Goal: Task Accomplishment & Management: Manage account settings

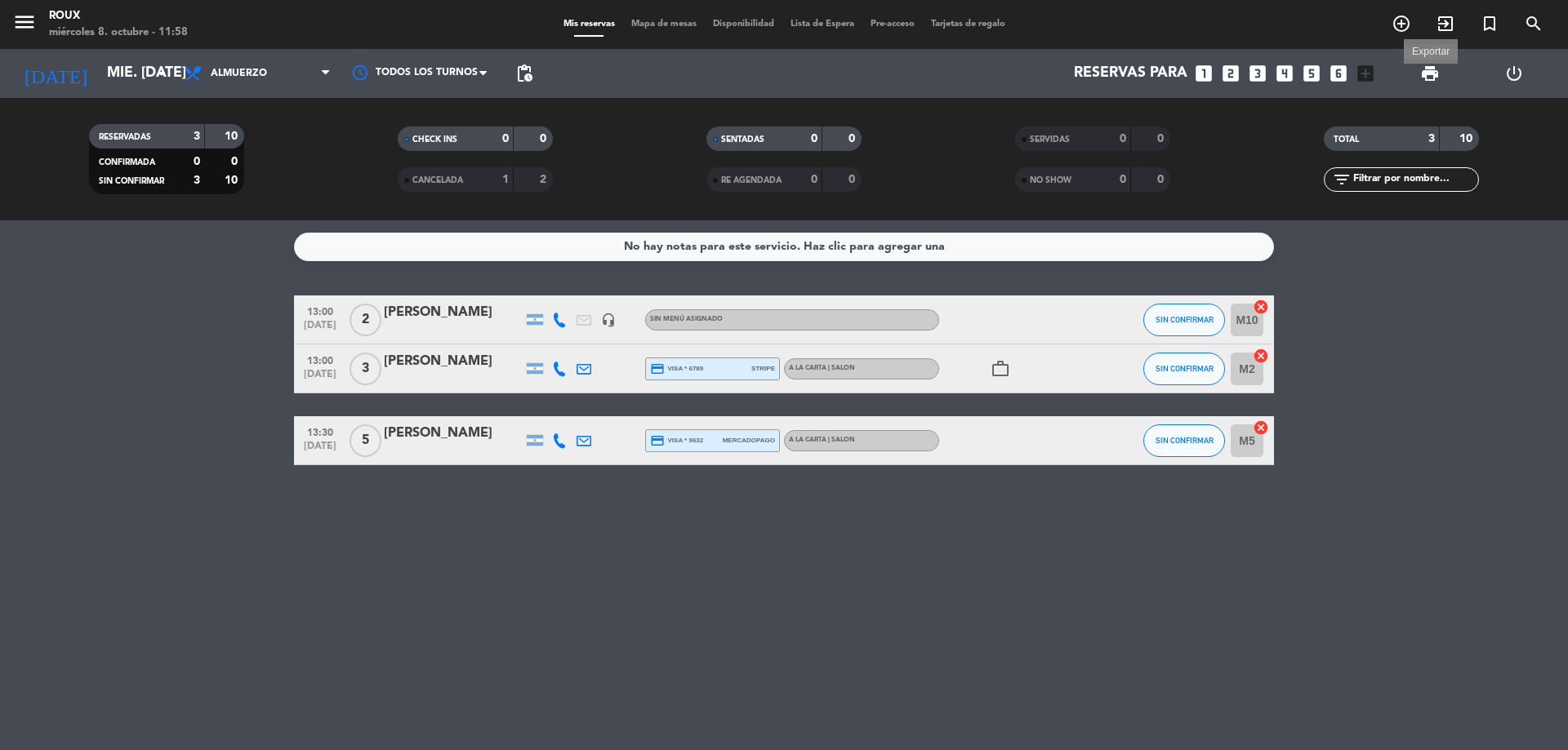
click at [1434, 64] on span "print" at bounding box center [1430, 73] width 20 height 20
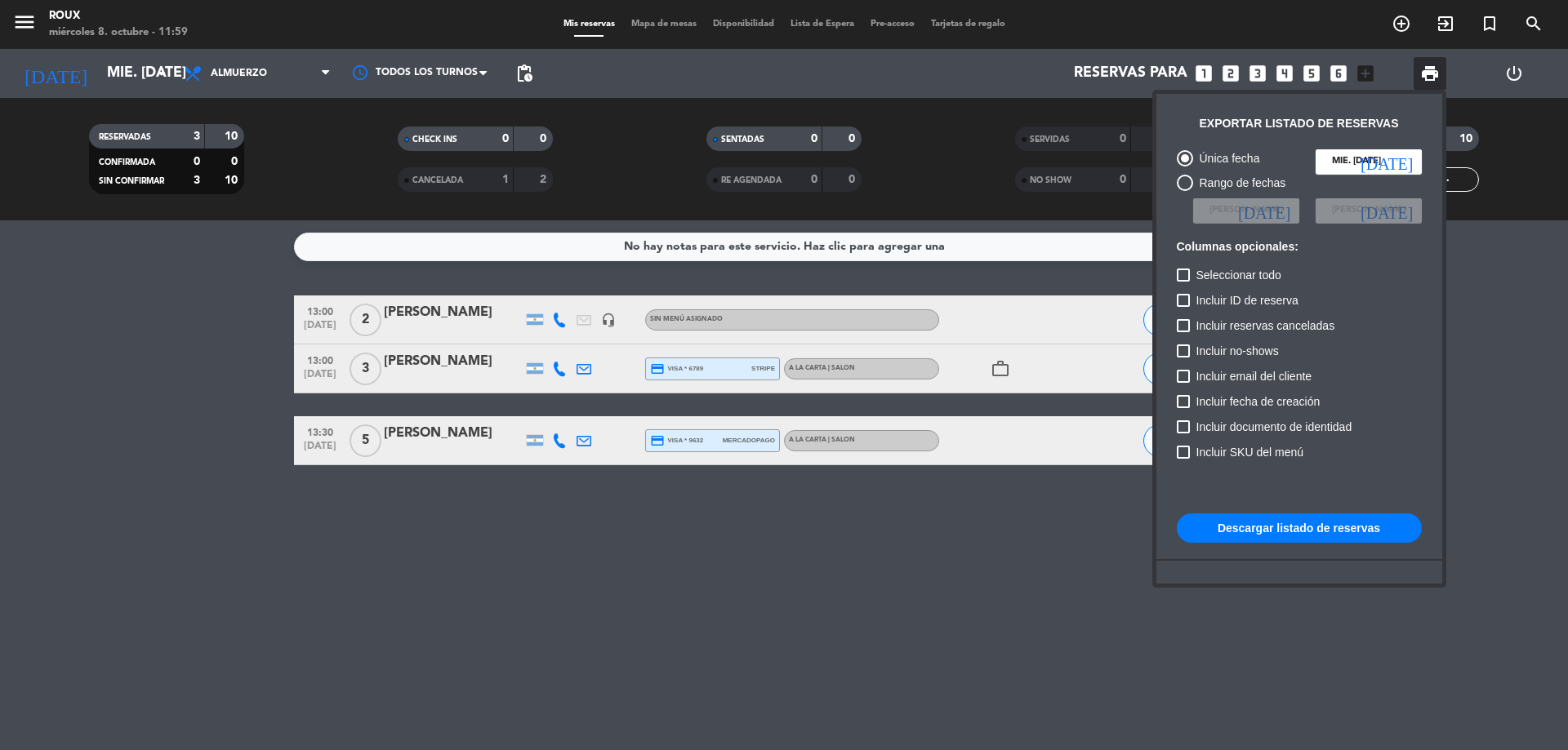
click at [1248, 524] on button "Descargar listado de reservas" at bounding box center [1300, 528] width 245 height 30
click at [133, 400] on div at bounding box center [784, 375] width 1568 height 750
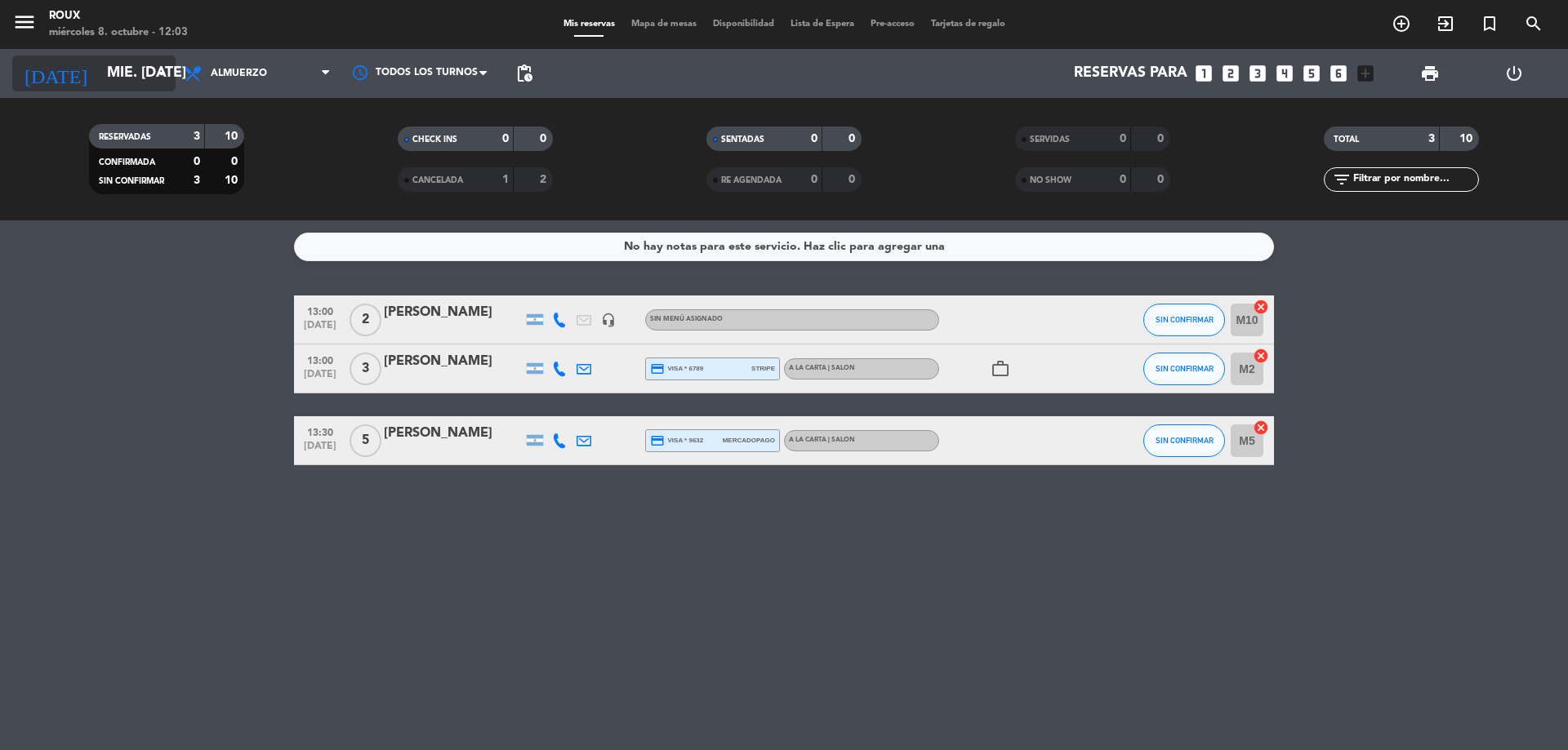
click at [113, 79] on input "mié. [DATE]" at bounding box center [193, 73] width 189 height 33
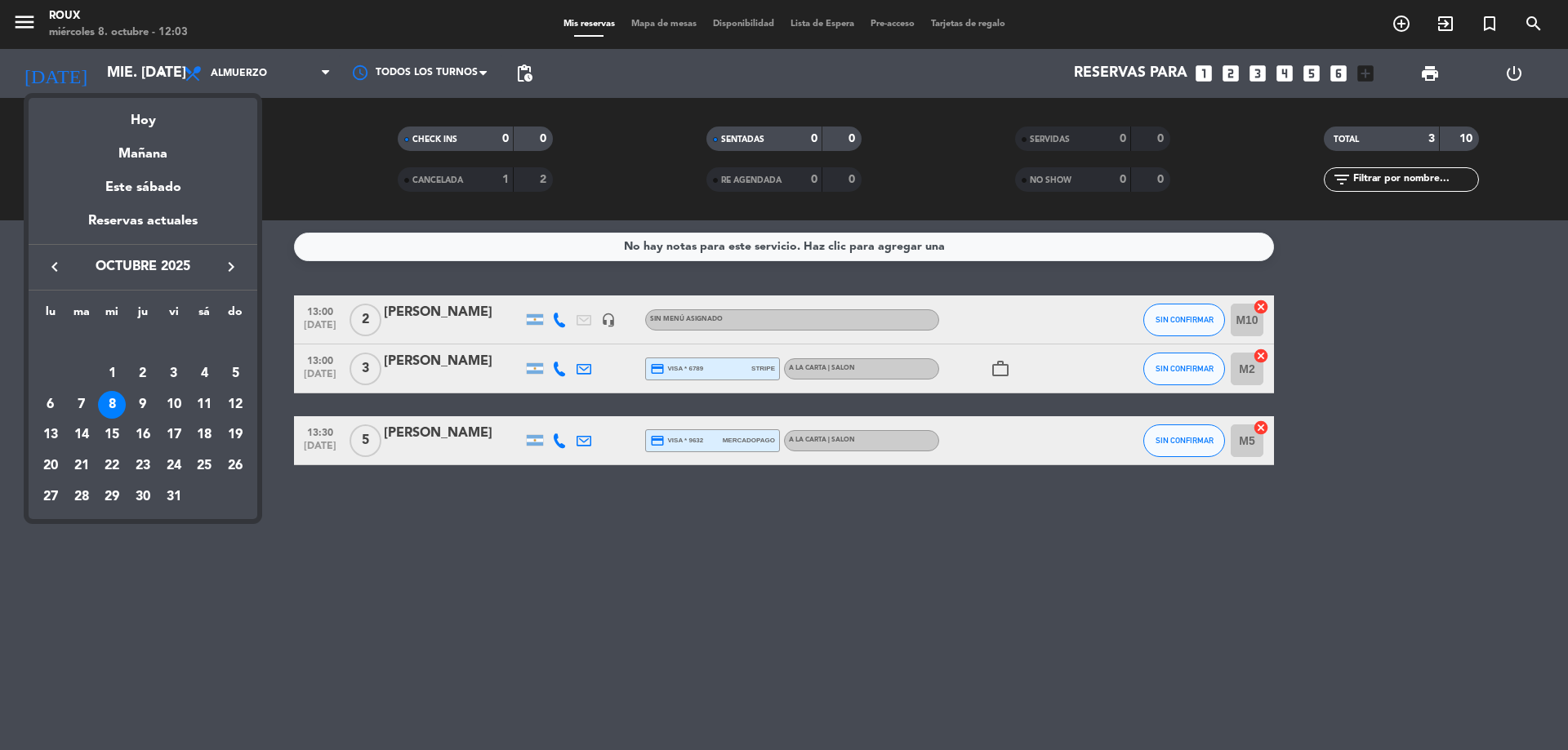
click at [132, 115] on div "Hoy" at bounding box center [143, 115] width 228 height 34
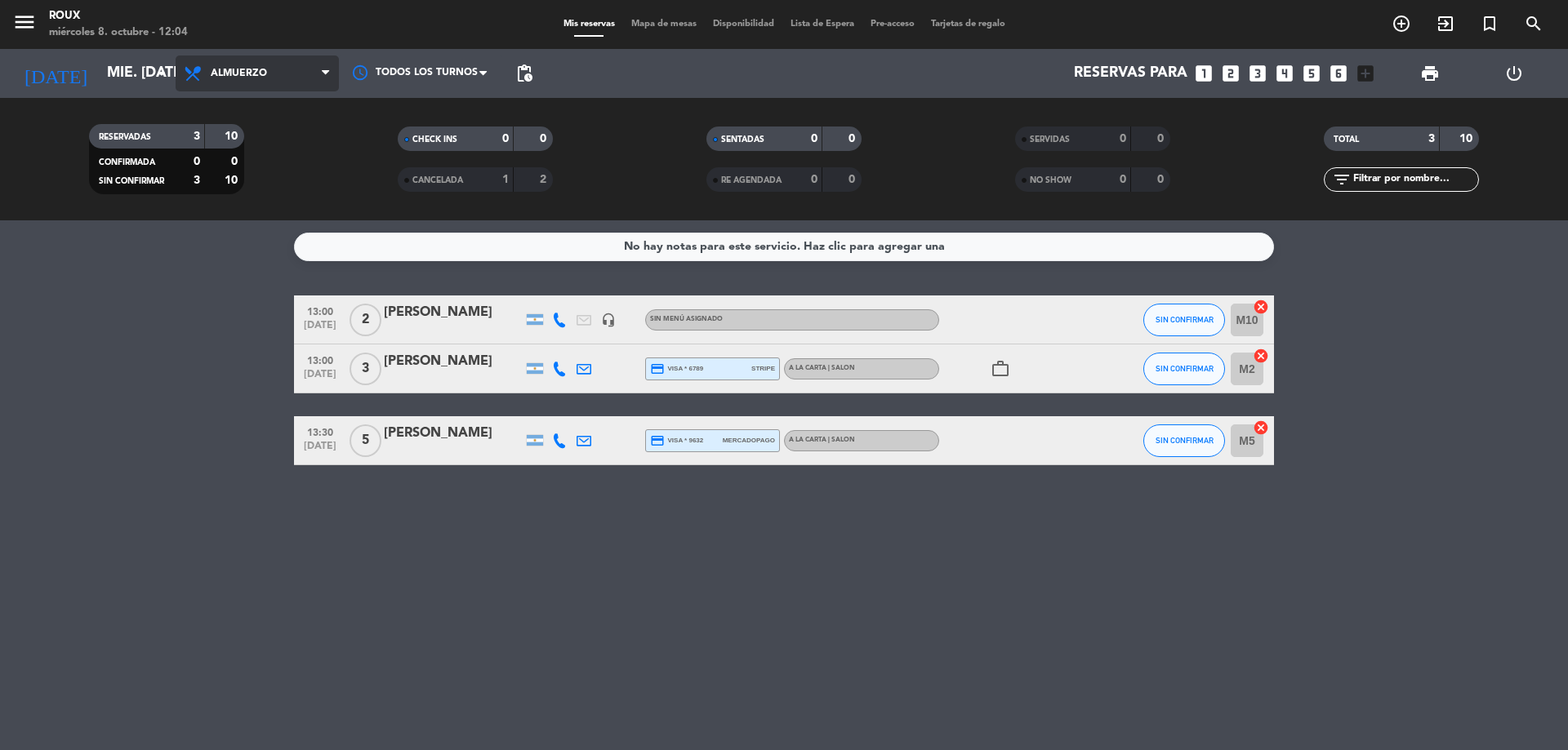
click at [227, 77] on span "Almuerzo" at bounding box center [239, 74] width 56 height 11
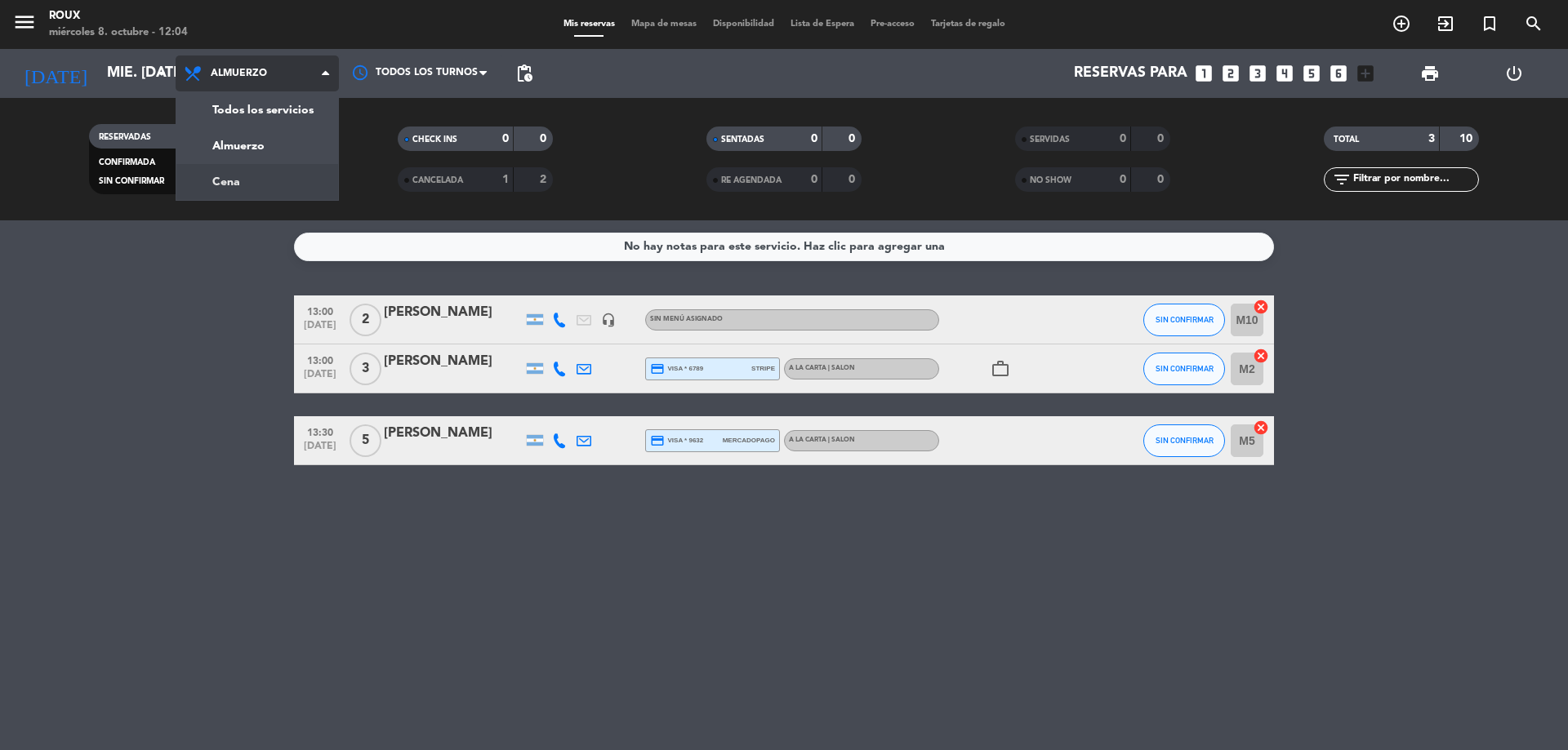
click at [233, 187] on div "menu Roux miércoles 8. octubre - 12:04 Mis reservas Mapa de mesas Disponibilida…" at bounding box center [784, 110] width 1568 height 221
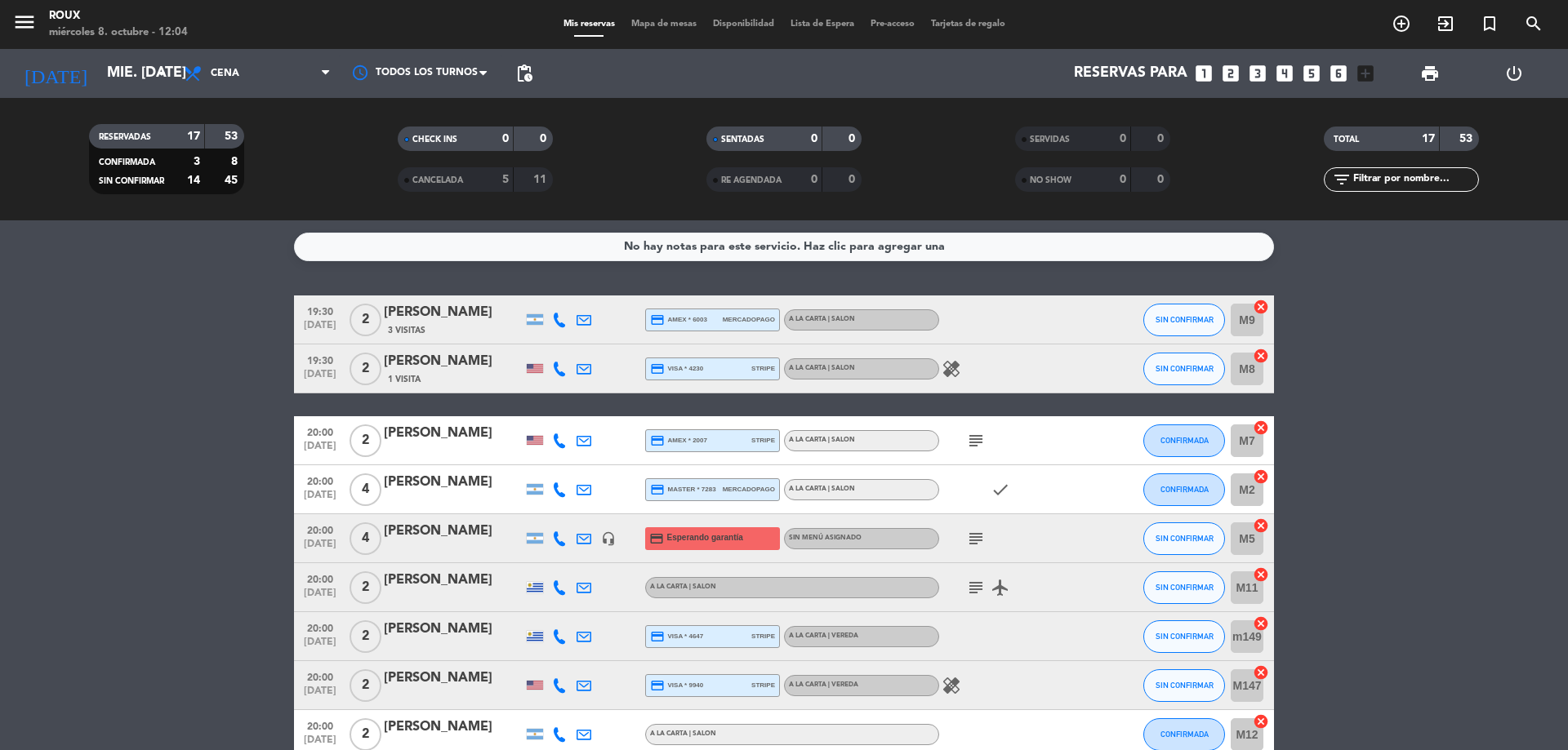
click at [665, 18] on div "Mis reservas Mapa de mesas Disponibilidad Lista de Espera Pre-acceso Tarjetas d…" at bounding box center [785, 24] width 459 height 15
click at [657, 24] on span "Mapa de mesas" at bounding box center [665, 24] width 82 height 9
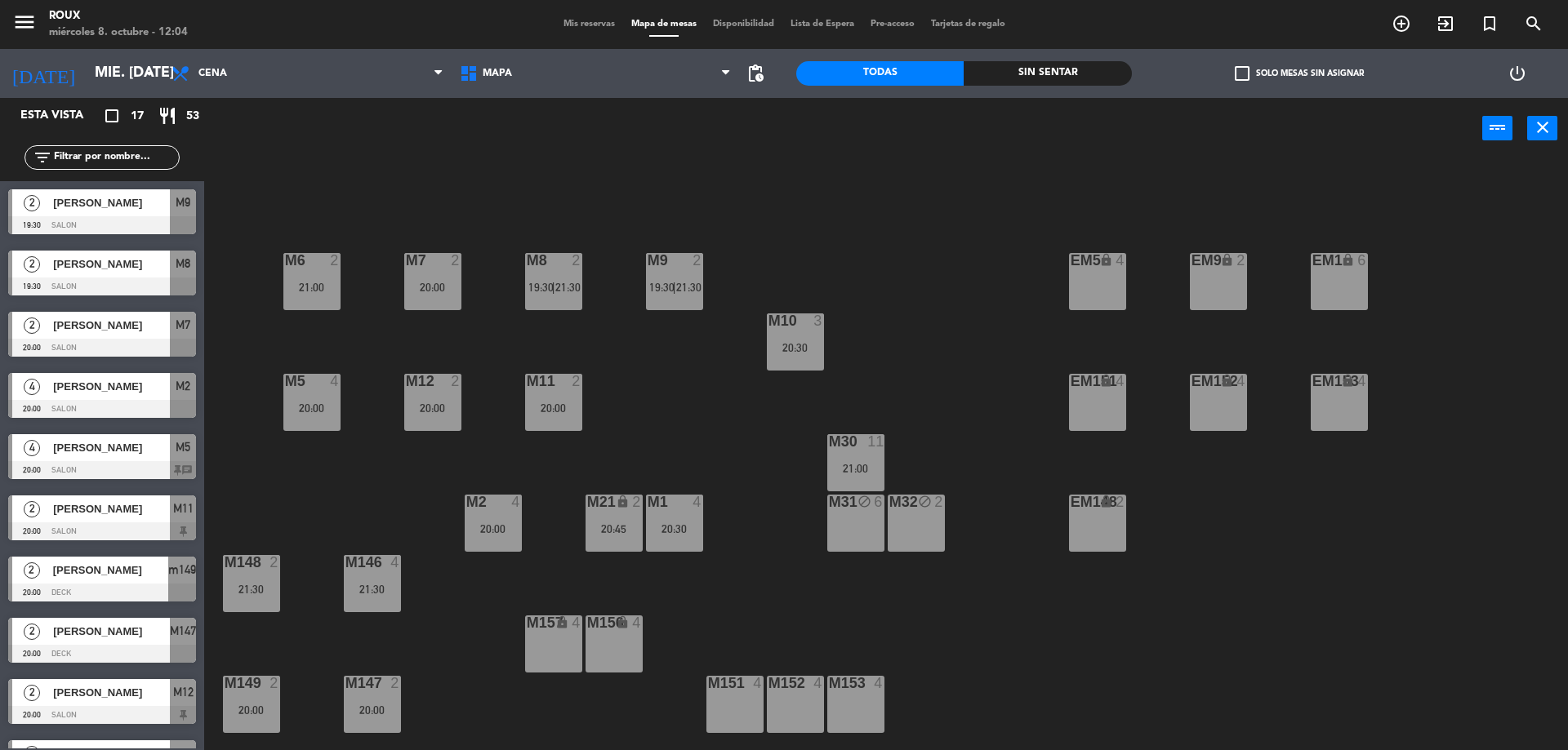
scroll to position [327, 0]
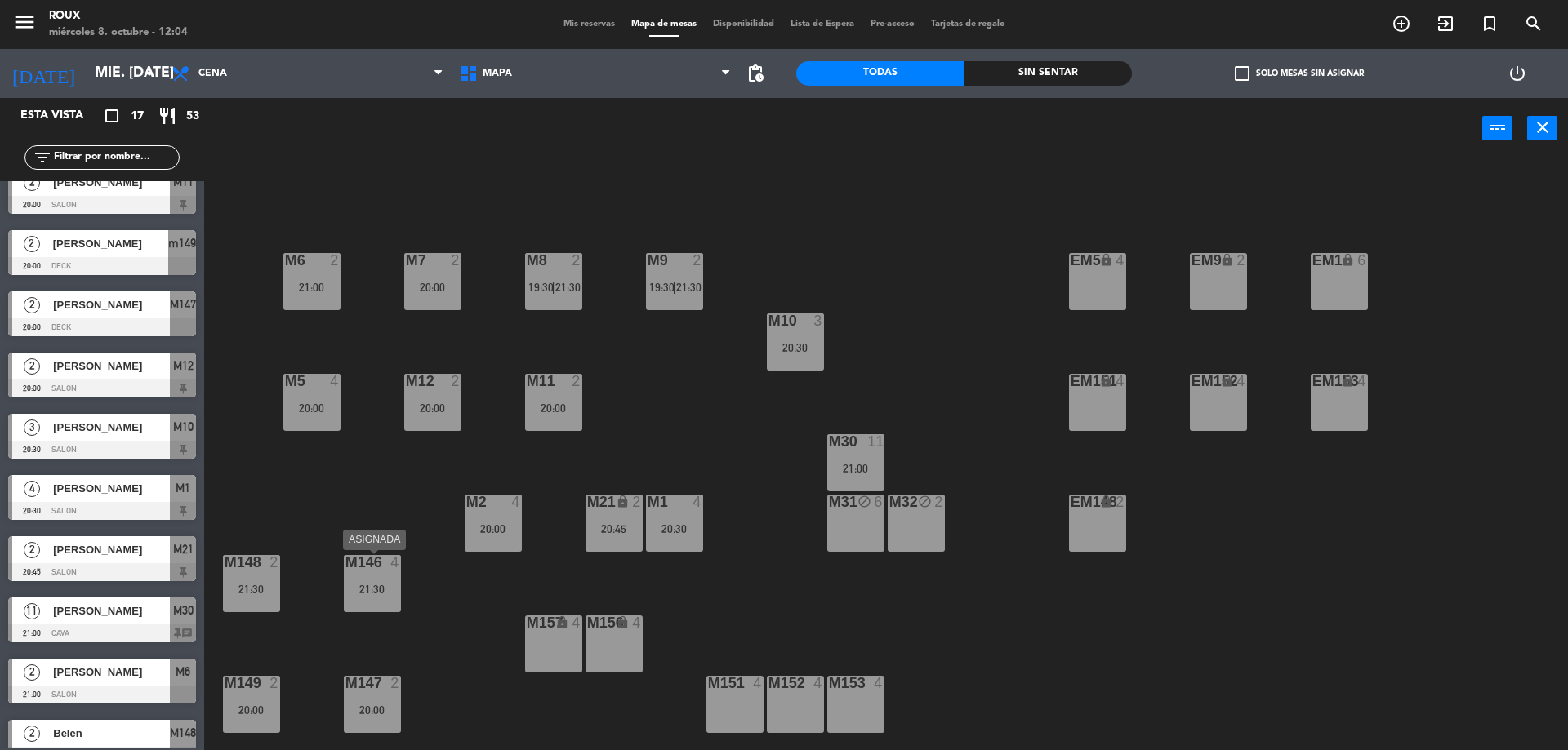
click at [351, 584] on div "21:30" at bounding box center [372, 590] width 57 height 11
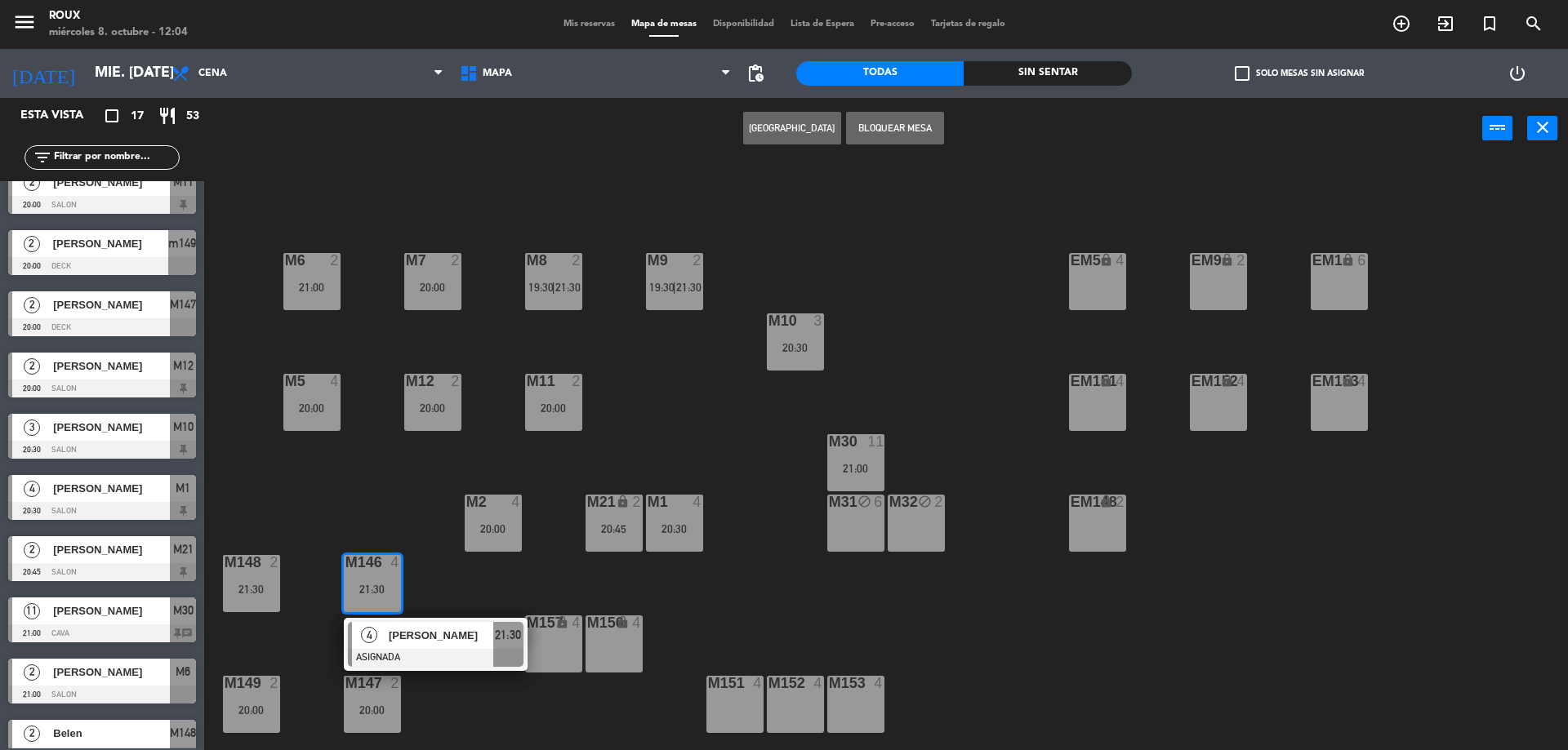
click at [464, 648] on div "[PERSON_NAME]" at bounding box center [440, 635] width 106 height 27
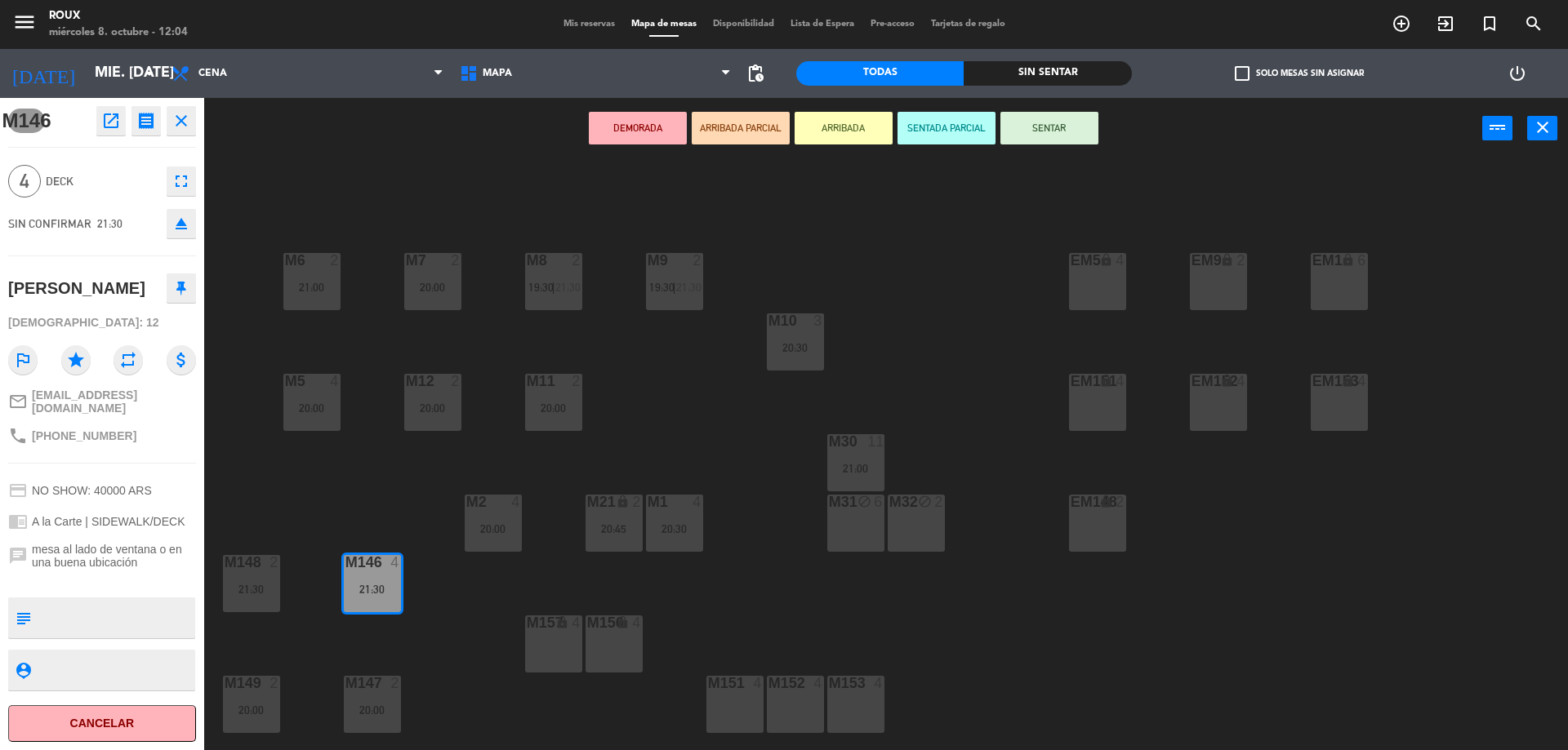
click at [340, 510] on div "M6 2 21:00 M7 2 20:00 M8 2 19:30 | 21:30 M9 2 19:30 | 21:30 EM9 lock 2 EM5 lock…" at bounding box center [894, 458] width 1349 height 591
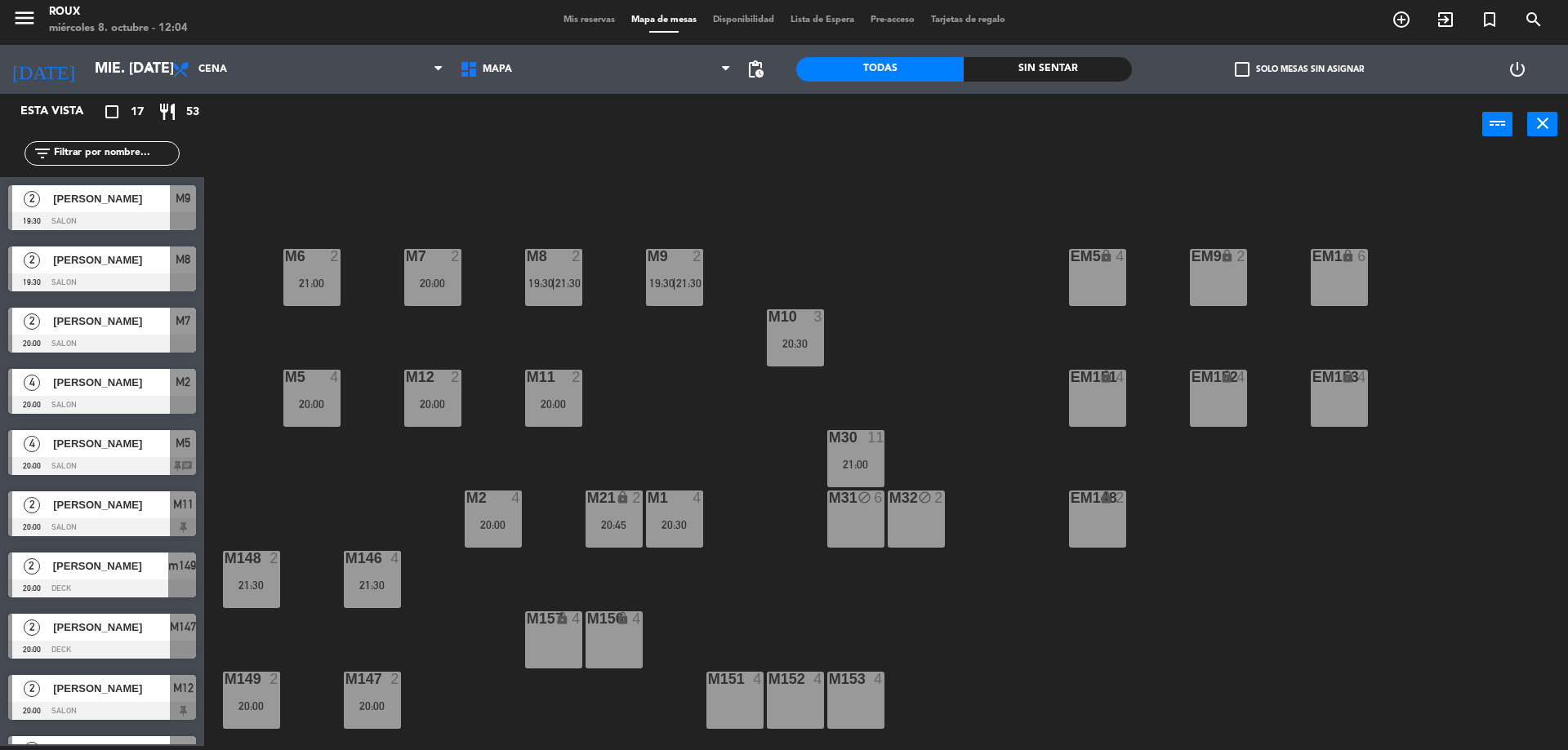
scroll to position [249, 0]
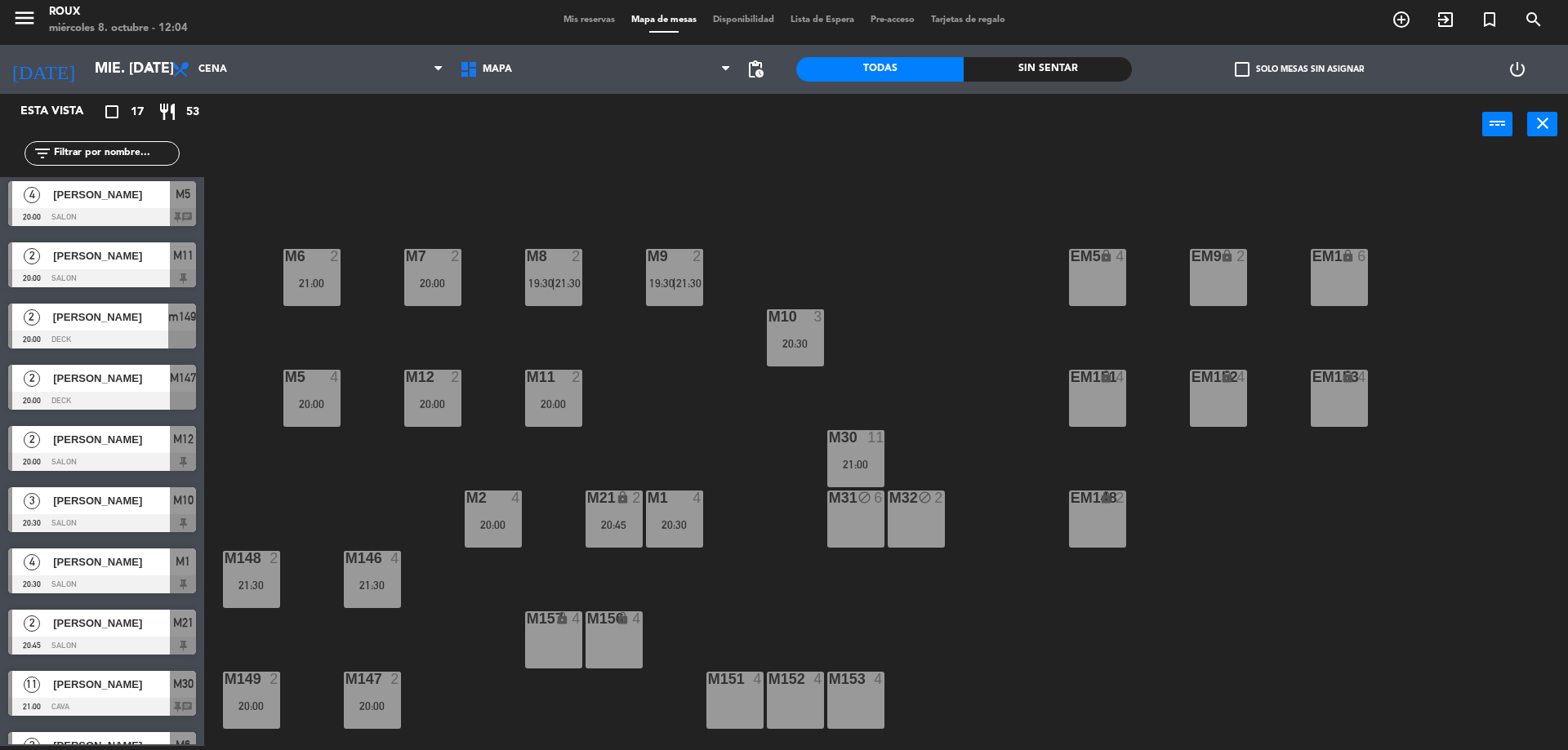
click at [385, 704] on div "20:00" at bounding box center [372, 706] width 57 height 11
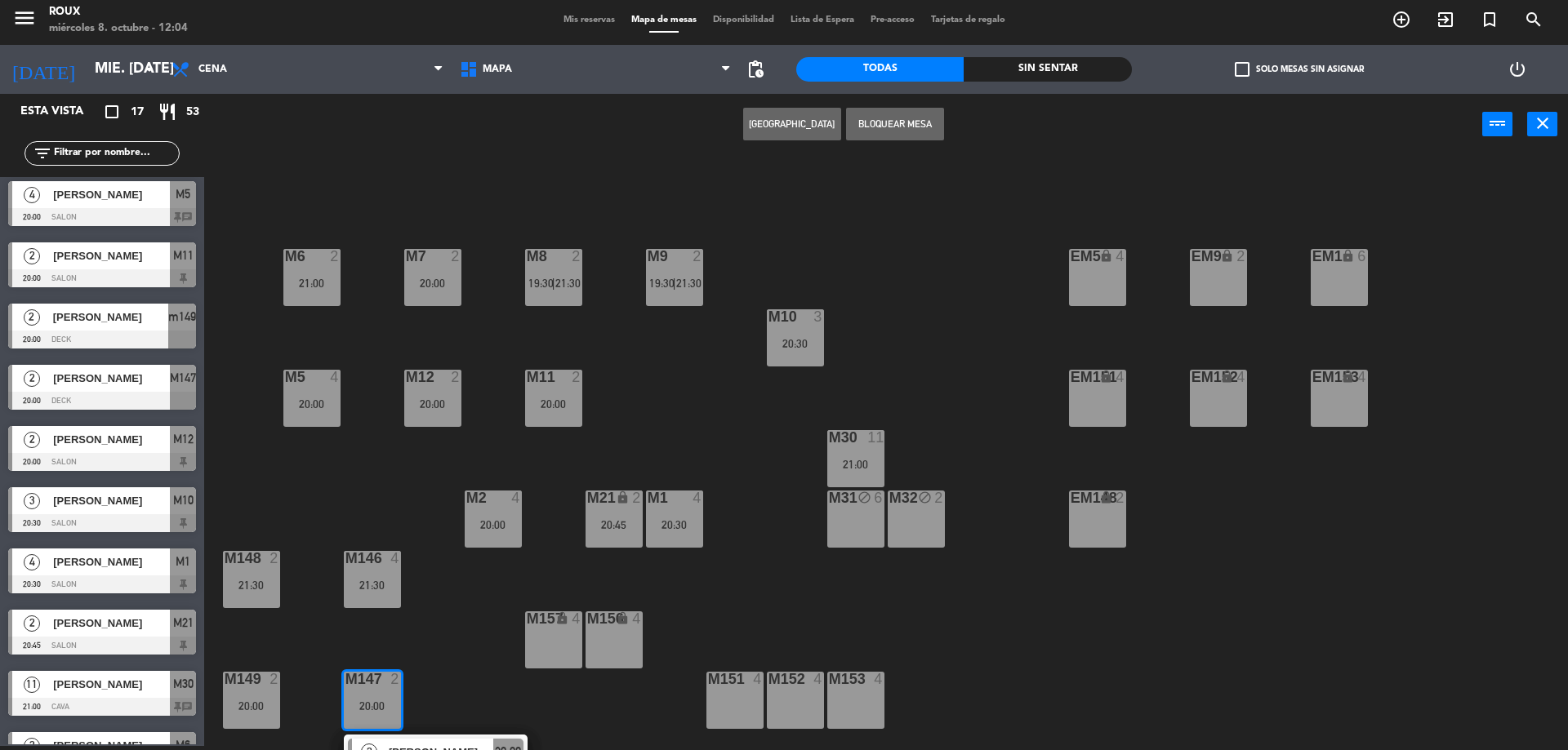
click at [439, 650] on div "M6 2 21:00 M7 2 20:00 M8 2 19:30 | 21:30 M9 2 19:30 | 21:30 EM9 lock 2 EM5 lock…" at bounding box center [894, 455] width 1349 height 591
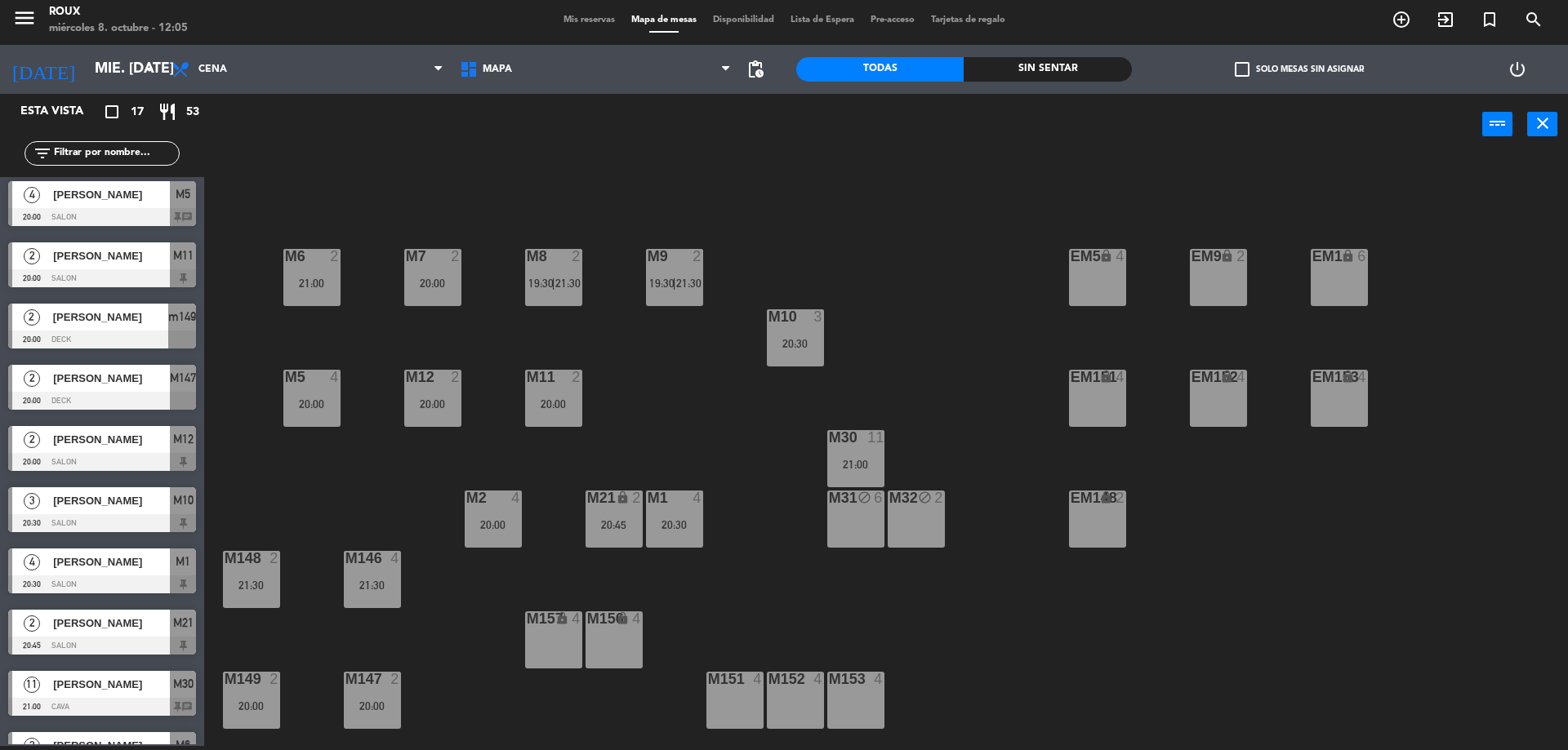
click at [321, 492] on div "M6 2 21:00 M7 2 20:00 M8 2 19:30 | 21:30 M9 2 19:30 | 21:30 EM9 lock 2 EM5 lock…" at bounding box center [894, 455] width 1349 height 591
click at [780, 244] on div "M6 2 21:00 M7 2 20:00 M8 2 19:30 | 21:30 M9 2 19:30 | 21:30 EM9 lock 2 EM5 lock…" at bounding box center [894, 455] width 1349 height 591
click at [380, 701] on div "20:00" at bounding box center [372, 706] width 57 height 11
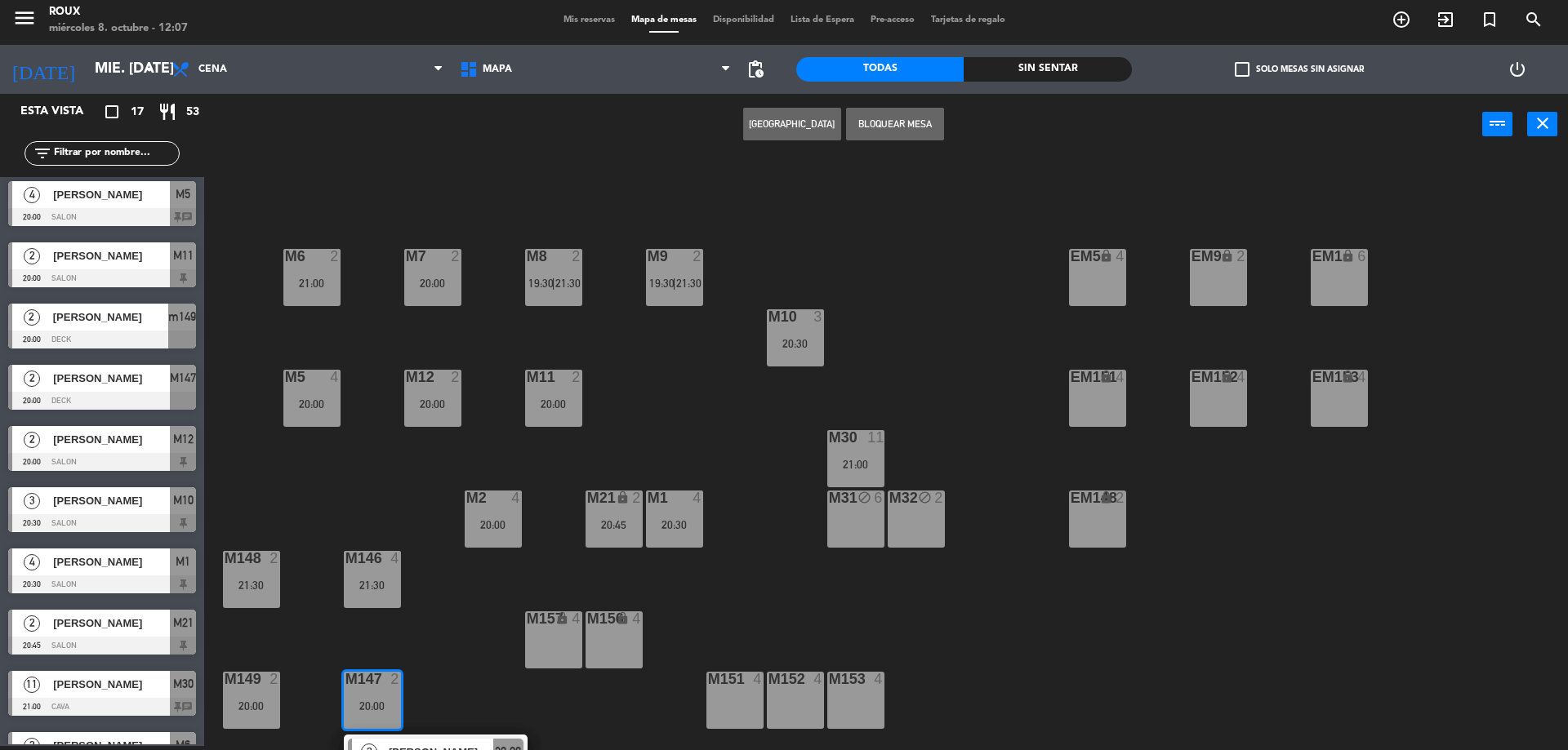
click at [726, 694] on div "M151 4" at bounding box center [735, 700] width 57 height 57
click at [813, 129] on button "Mover" at bounding box center [791, 124] width 98 height 33
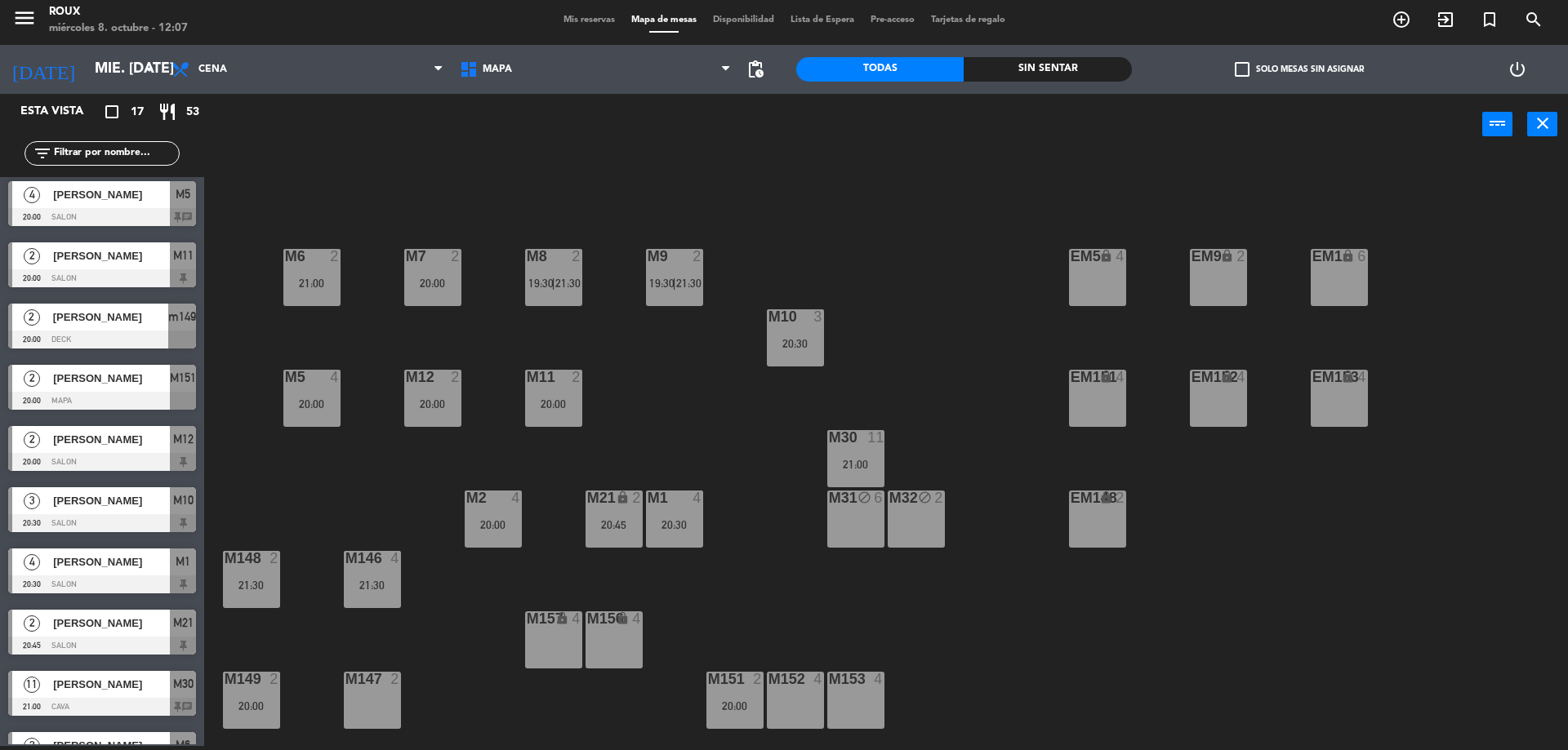
click at [369, 690] on div "M147 2" at bounding box center [372, 700] width 57 height 57
click at [806, 123] on button "[GEOGRAPHIC_DATA]" at bounding box center [791, 124] width 98 height 33
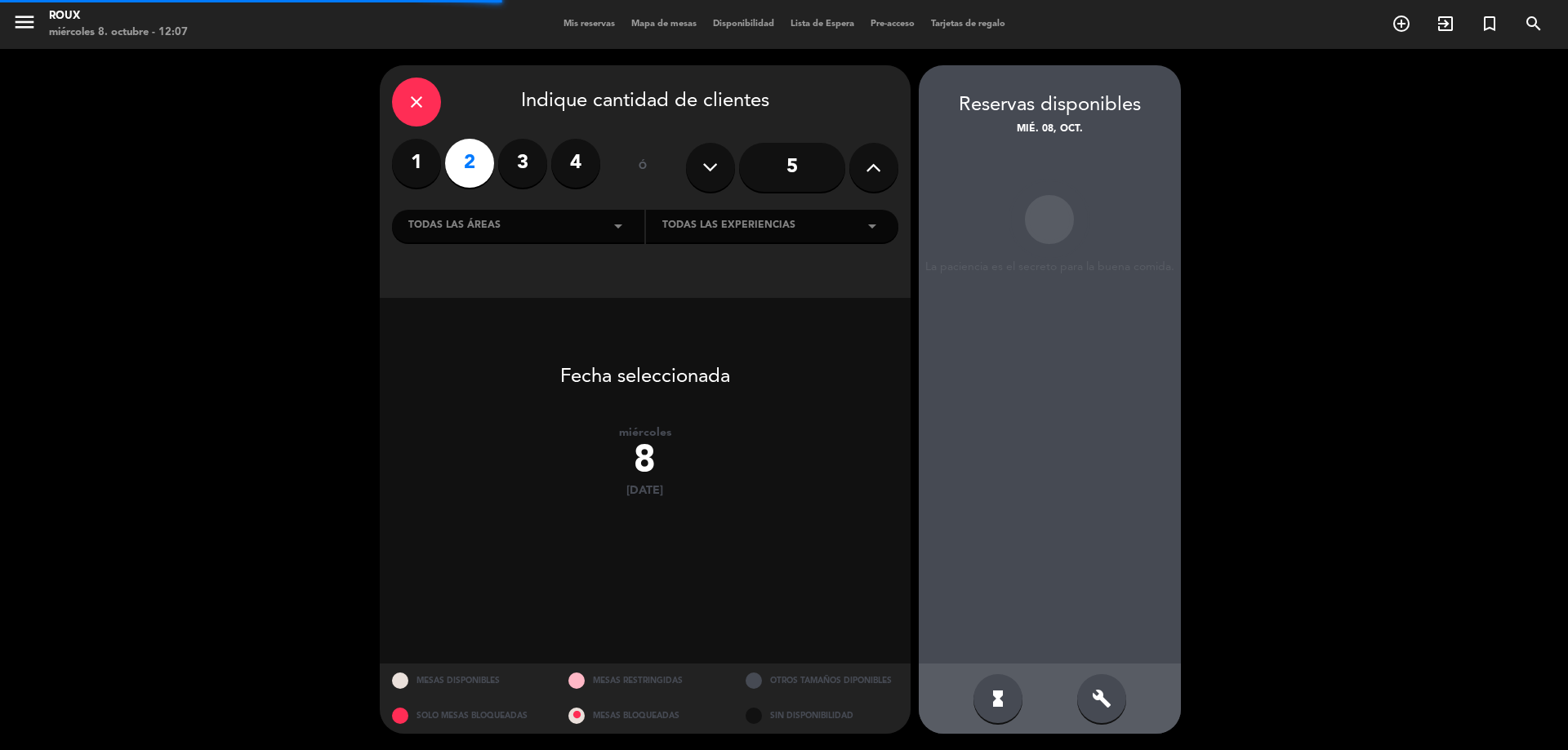
click at [778, 177] on input "5" at bounding box center [792, 167] width 106 height 49
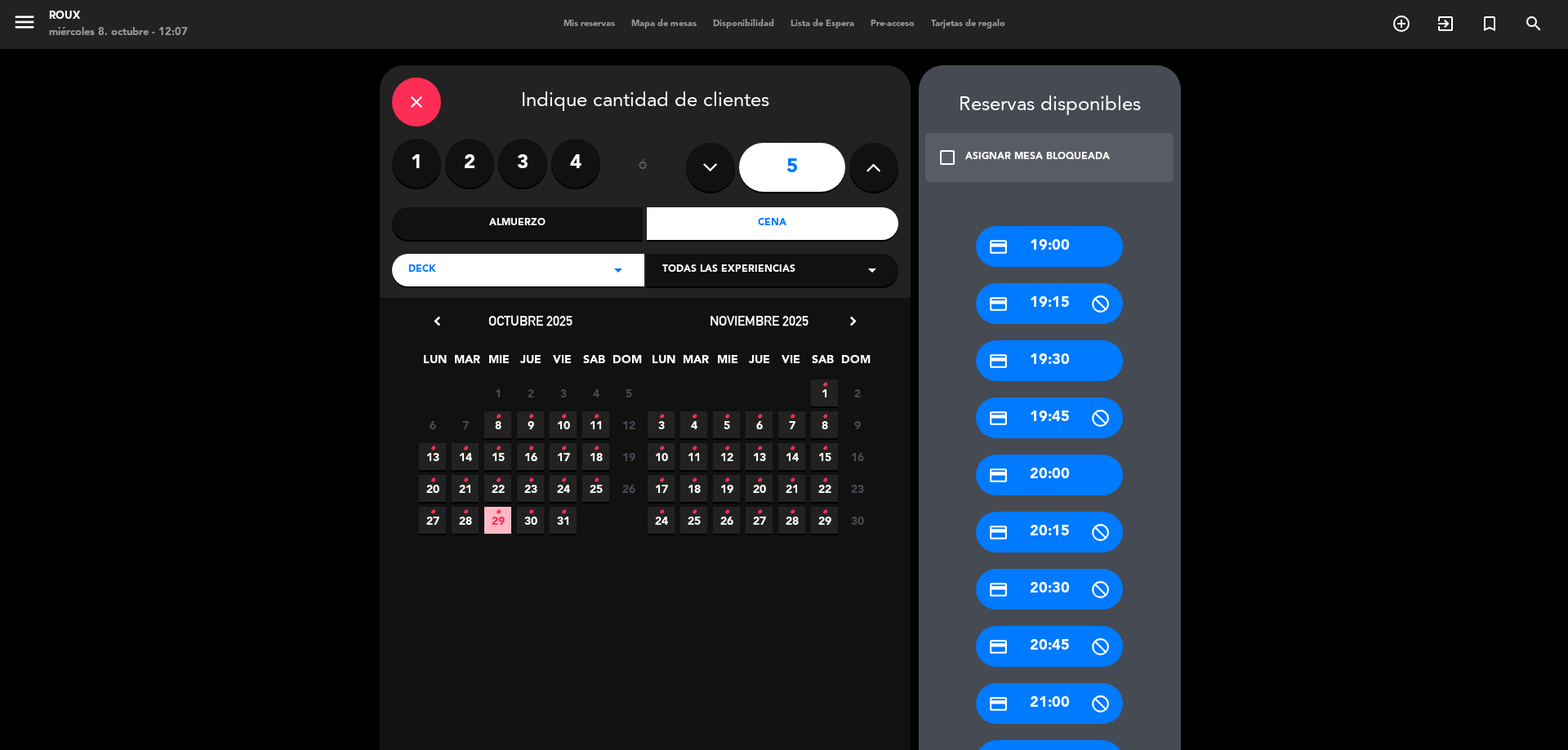
click at [501, 419] on span "8 •" at bounding box center [498, 425] width 27 height 27
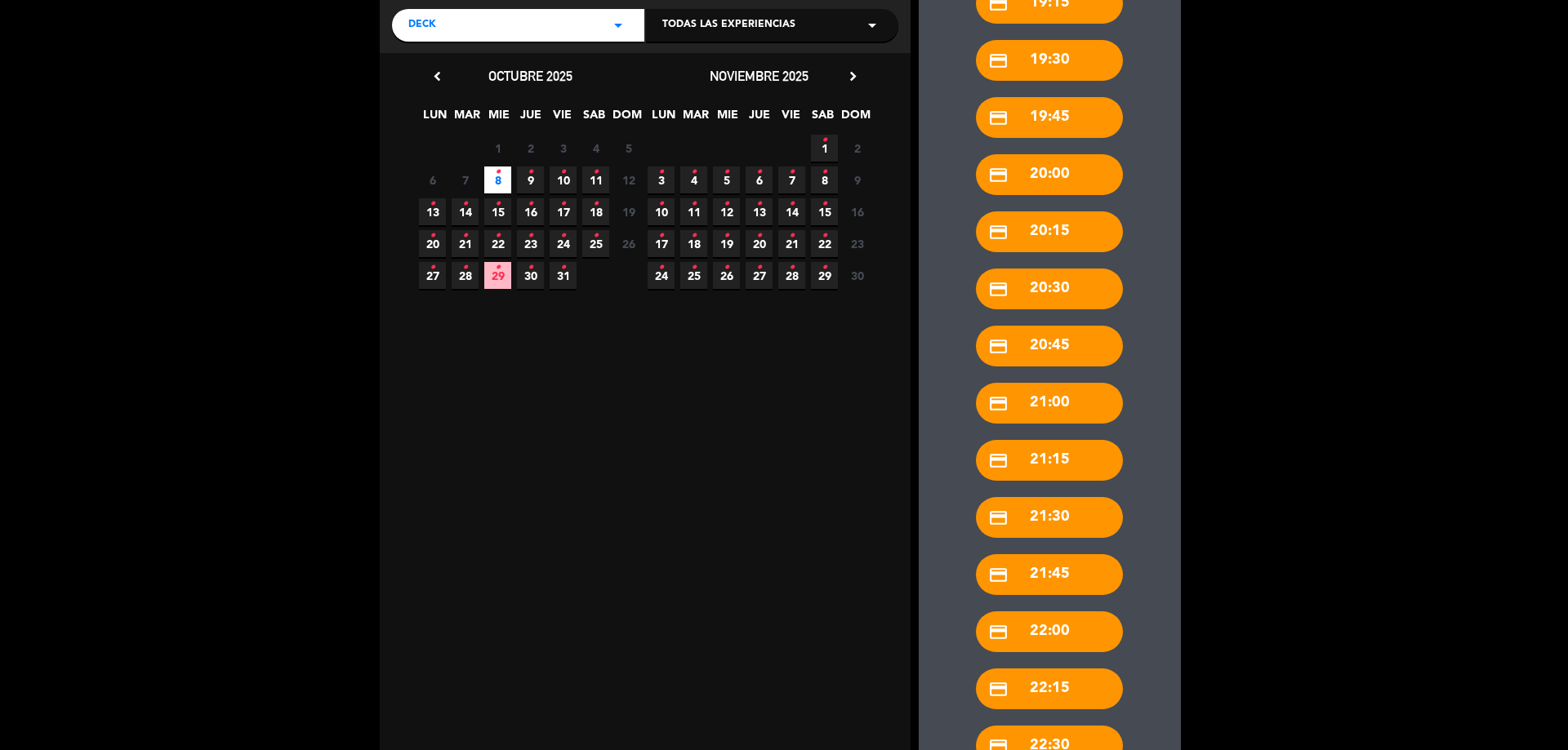
scroll to position [593, 0]
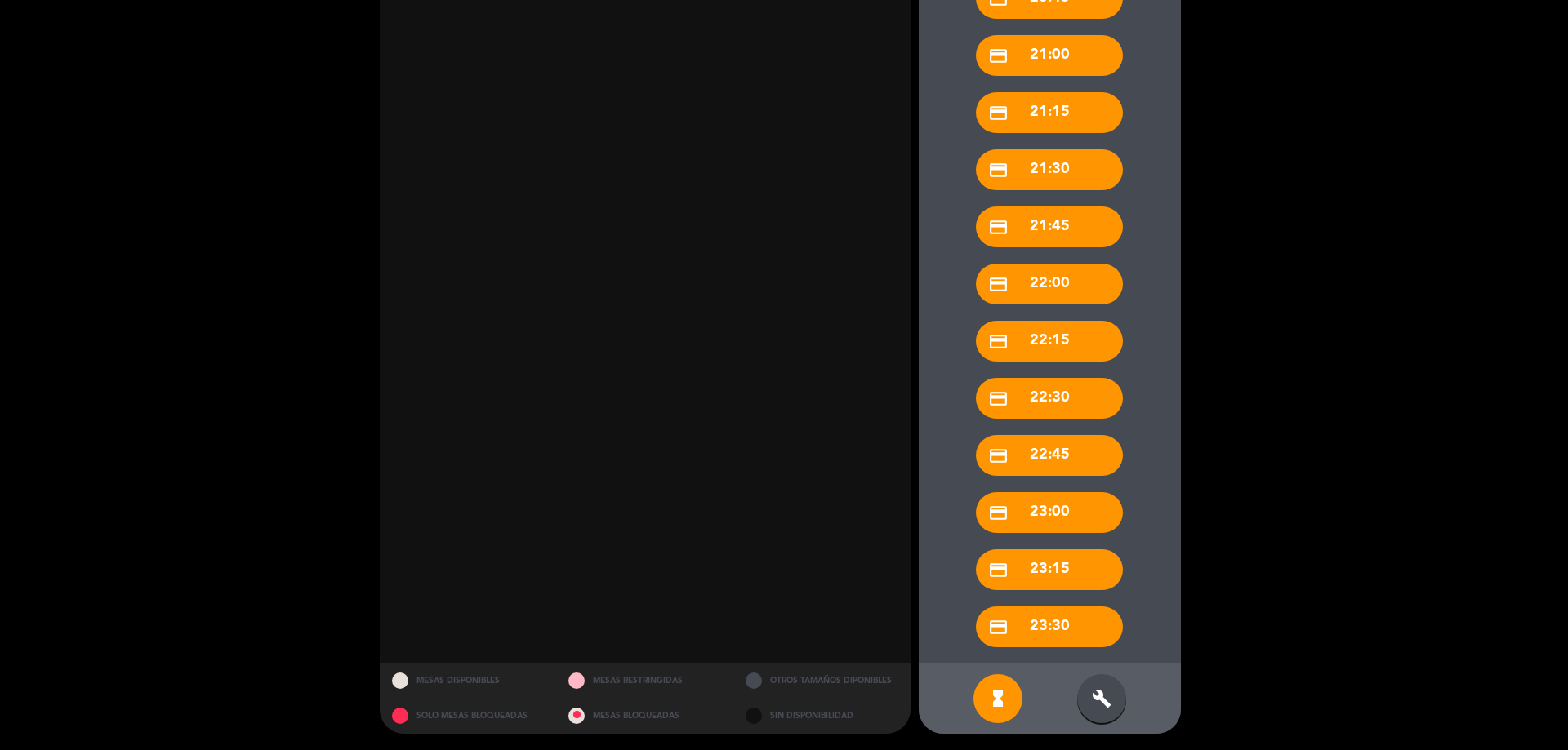
click at [1099, 676] on div "build" at bounding box center [1102, 699] width 49 height 49
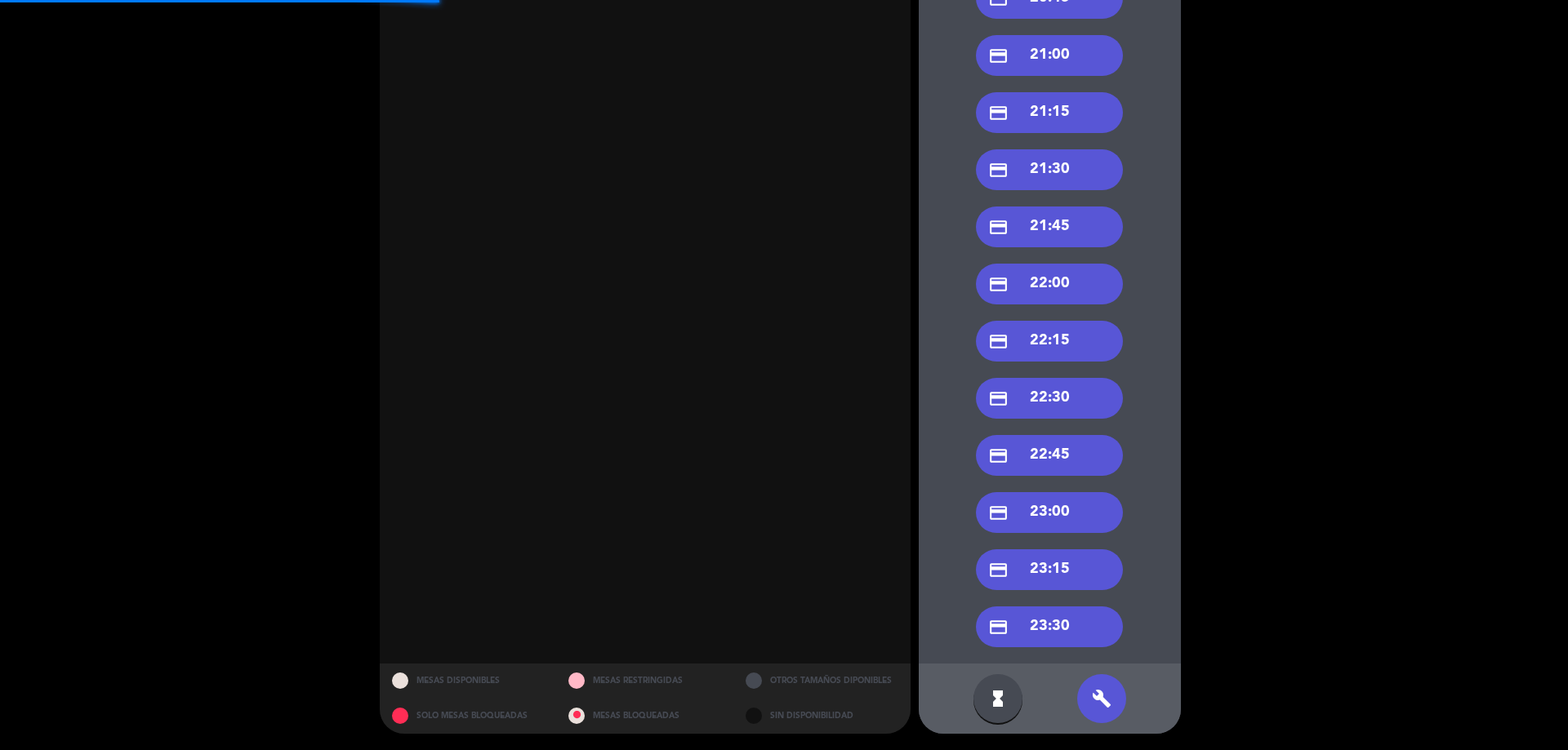
scroll to position [348, 0]
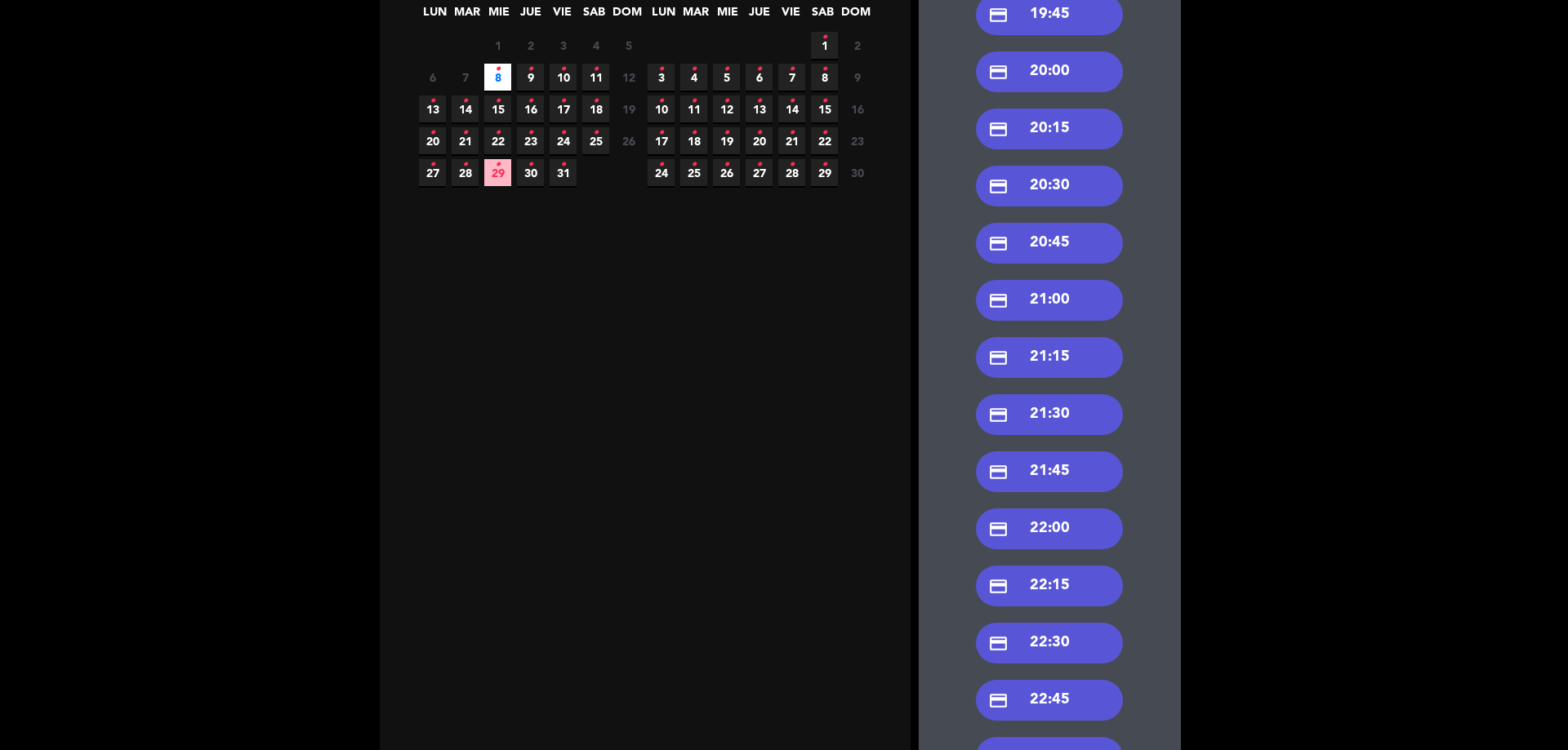
click at [1040, 184] on div "credit_card 20:30" at bounding box center [1050, 186] width 147 height 41
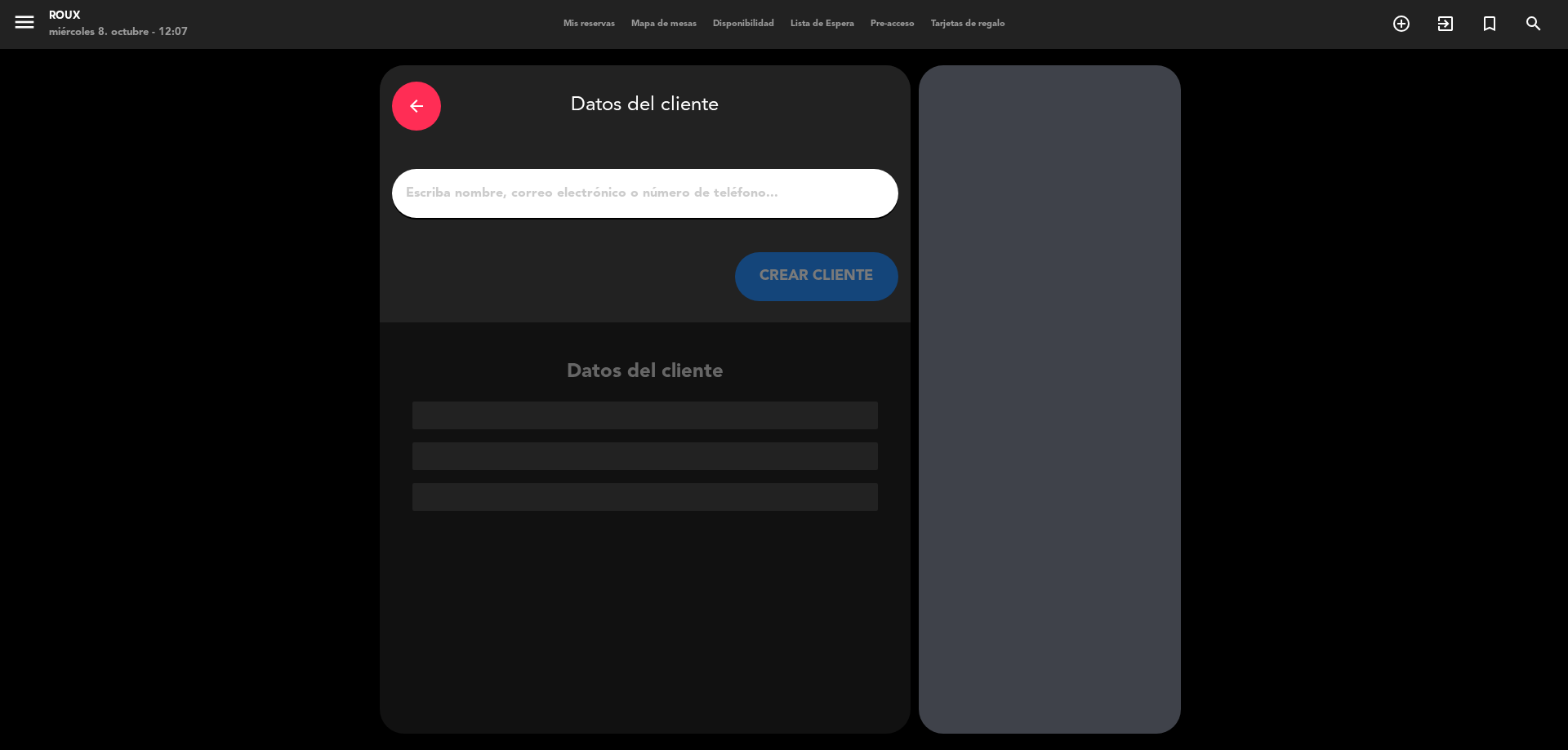
click at [718, 200] on input "1" at bounding box center [645, 193] width 482 height 23
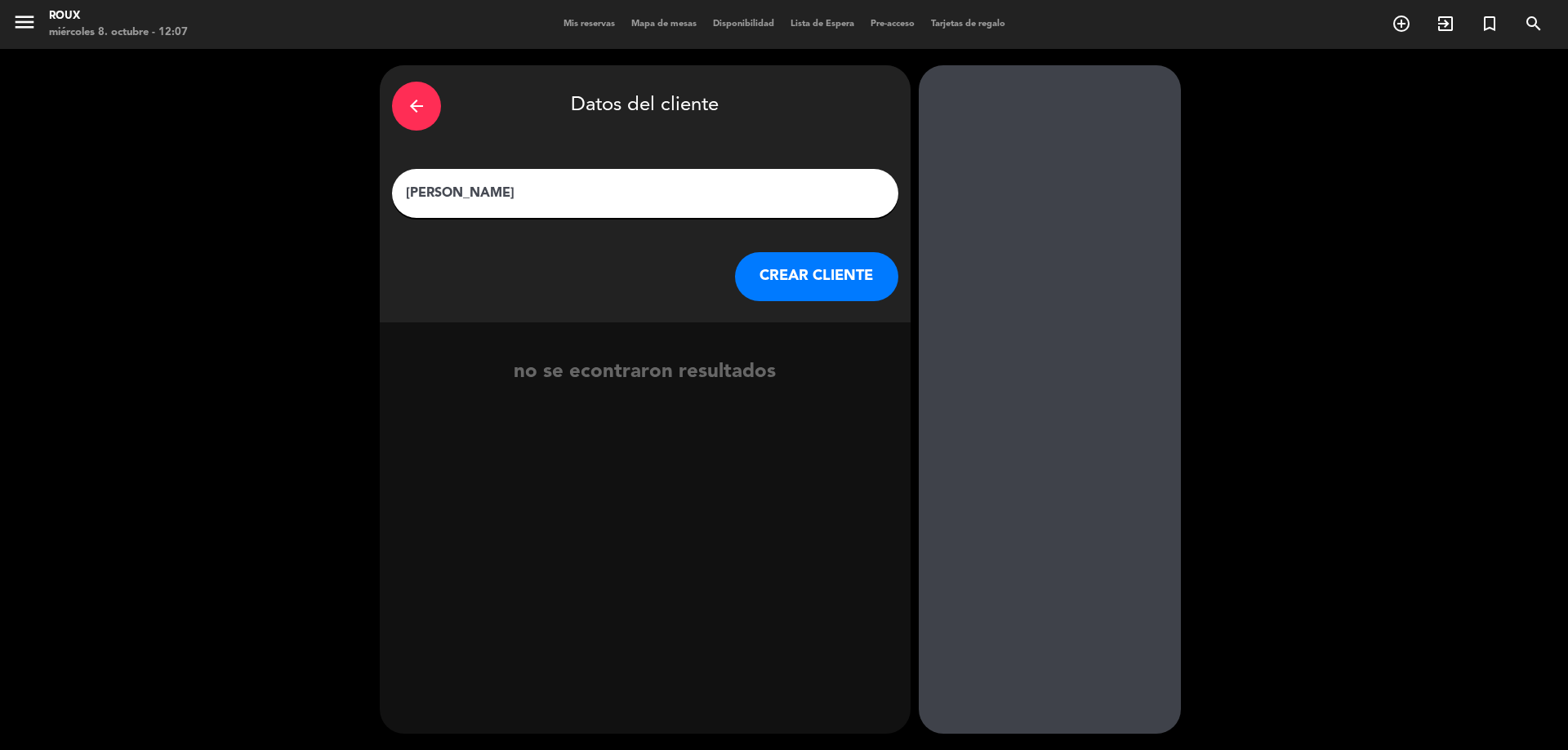
type input "[PERSON_NAME]"
click at [765, 275] on button "CREAR CLIENTE" at bounding box center [817, 277] width 163 height 49
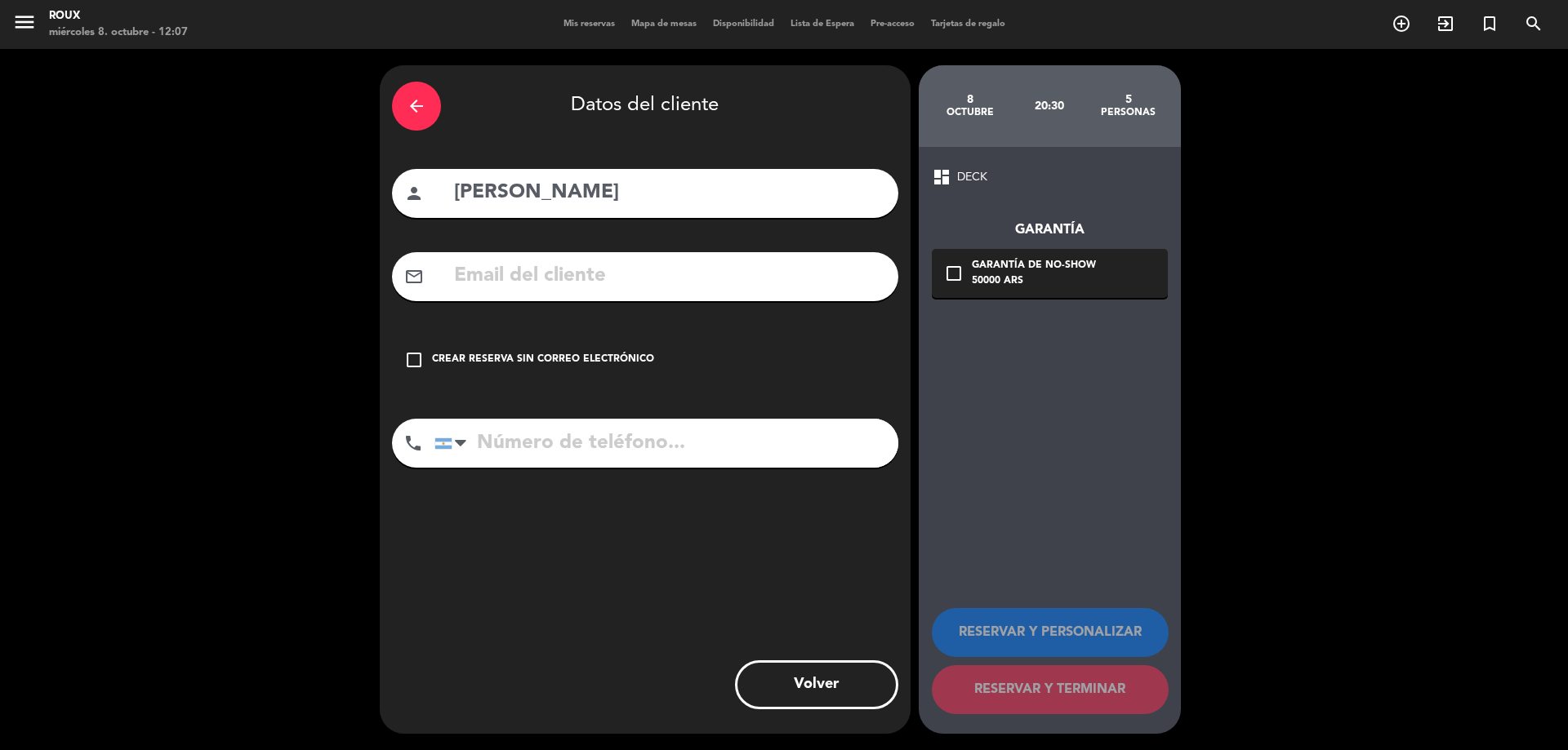
click at [511, 435] on input "tel" at bounding box center [667, 443] width 464 height 49
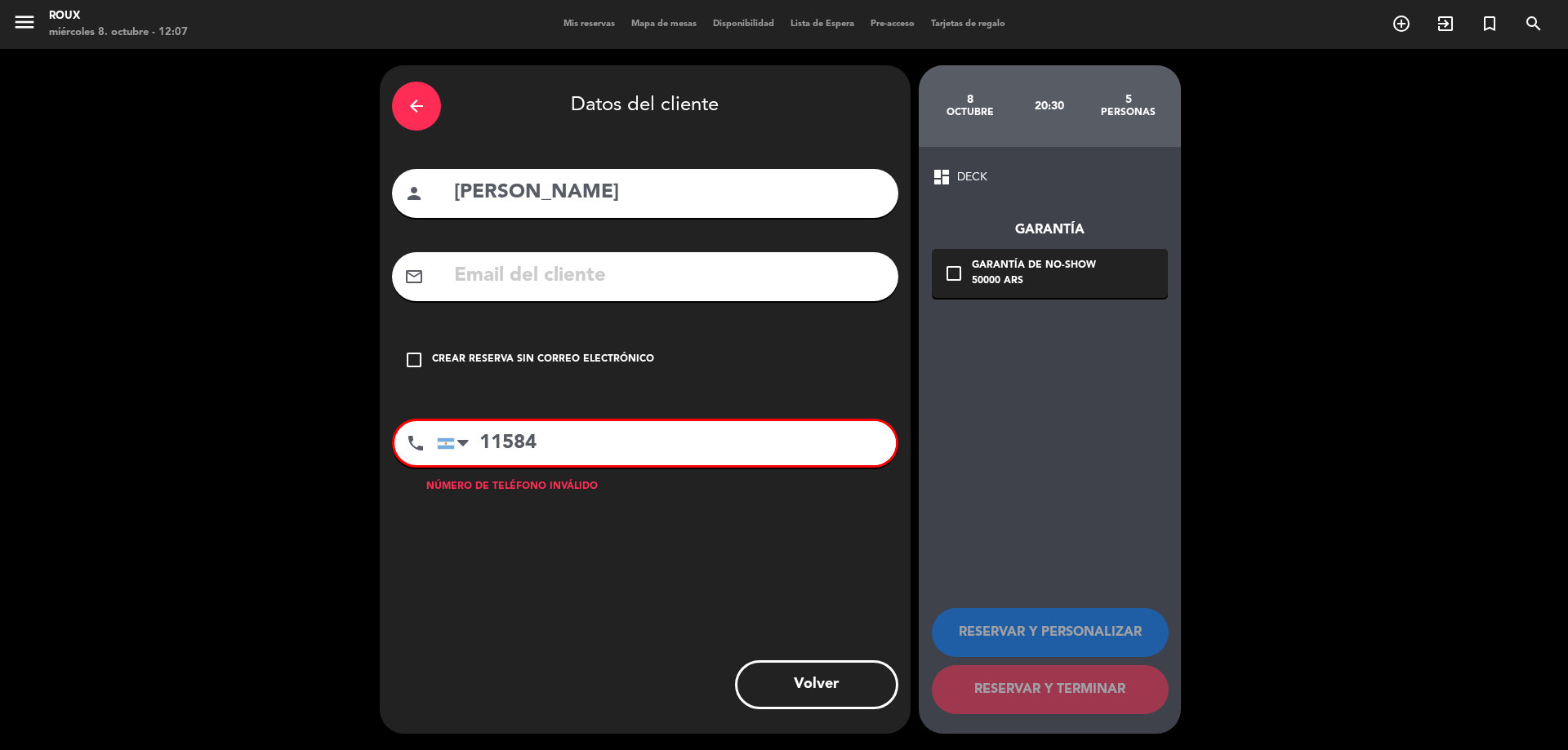
drag, startPoint x: 426, startPoint y: 625, endPoint x: 849, endPoint y: 454, distance: 456.3
click at [849, 454] on input "11584" at bounding box center [667, 443] width 459 height 44
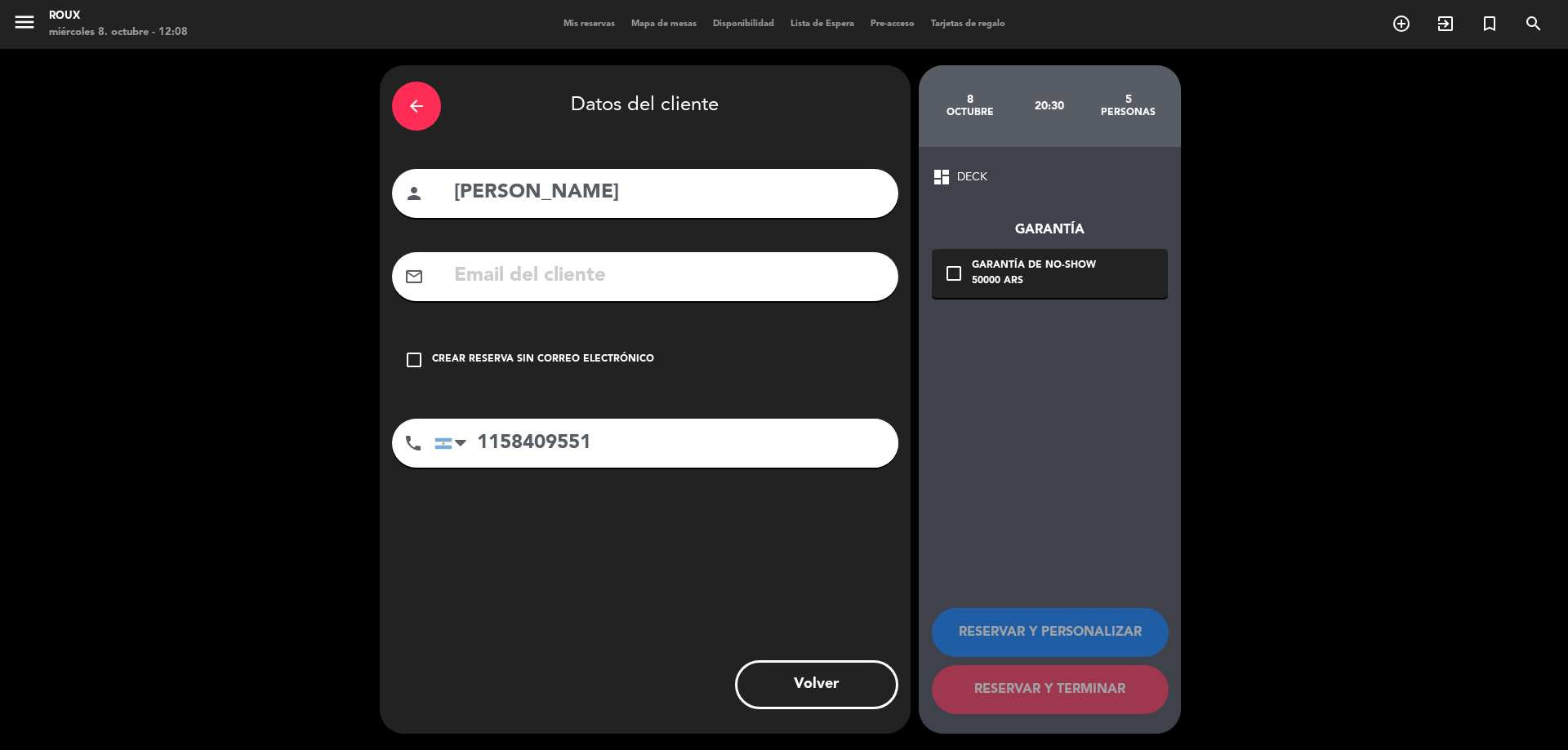
type input "1158409551"
click at [413, 358] on icon "check_box_outline_blank" at bounding box center [414, 360] width 20 height 20
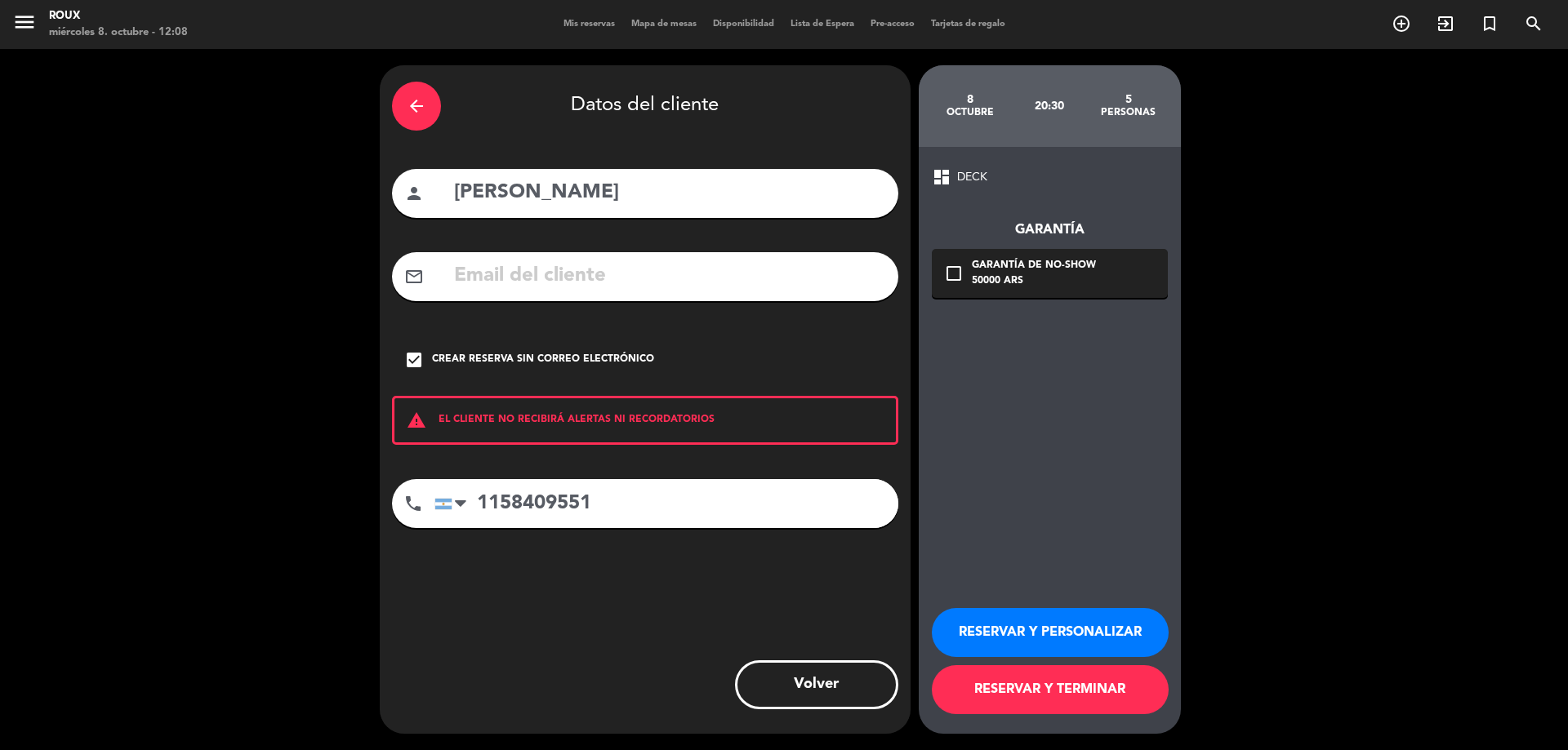
click at [974, 693] on button "RESERVAR Y TERMINAR" at bounding box center [1051, 689] width 237 height 49
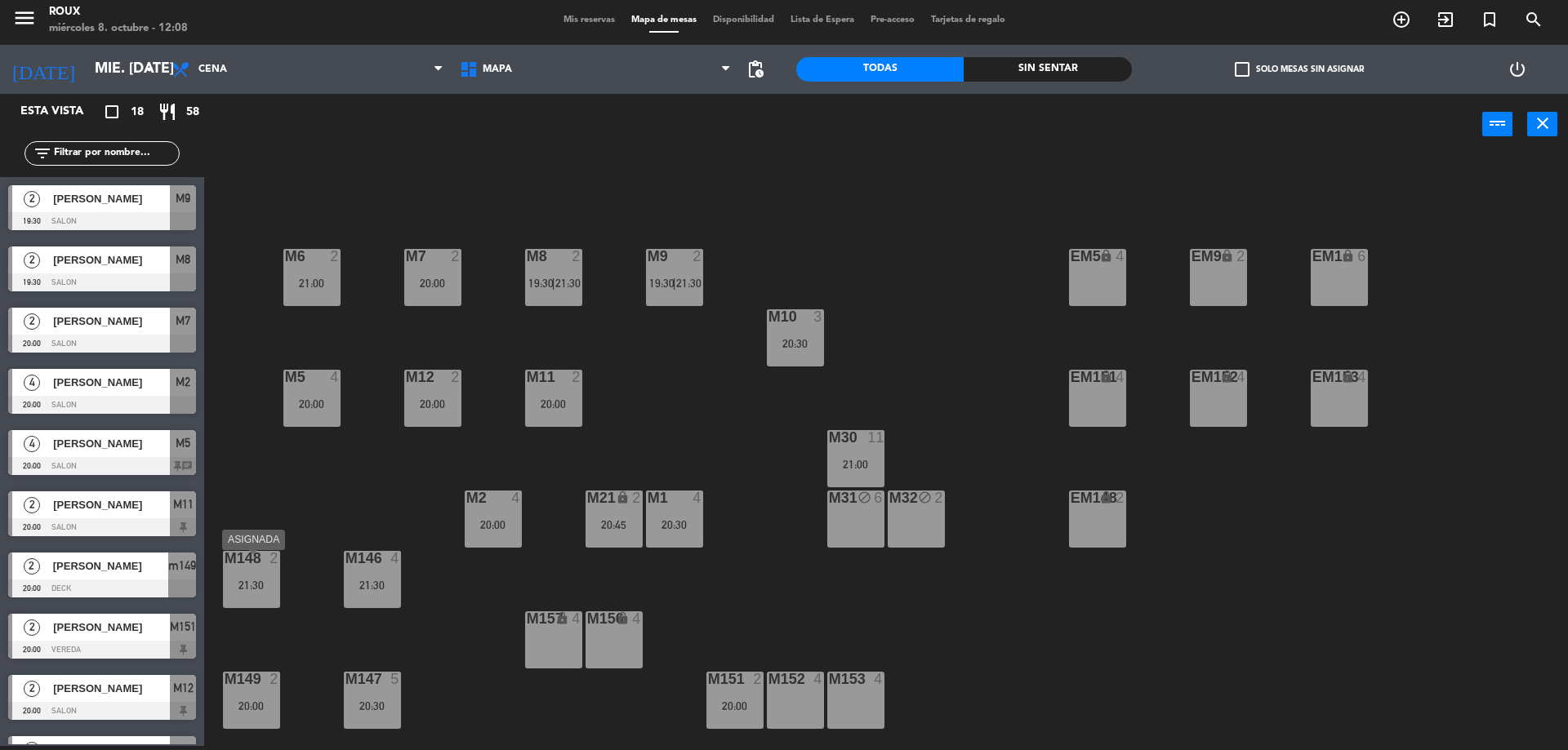
click at [255, 588] on div "21:30" at bounding box center [251, 585] width 57 height 11
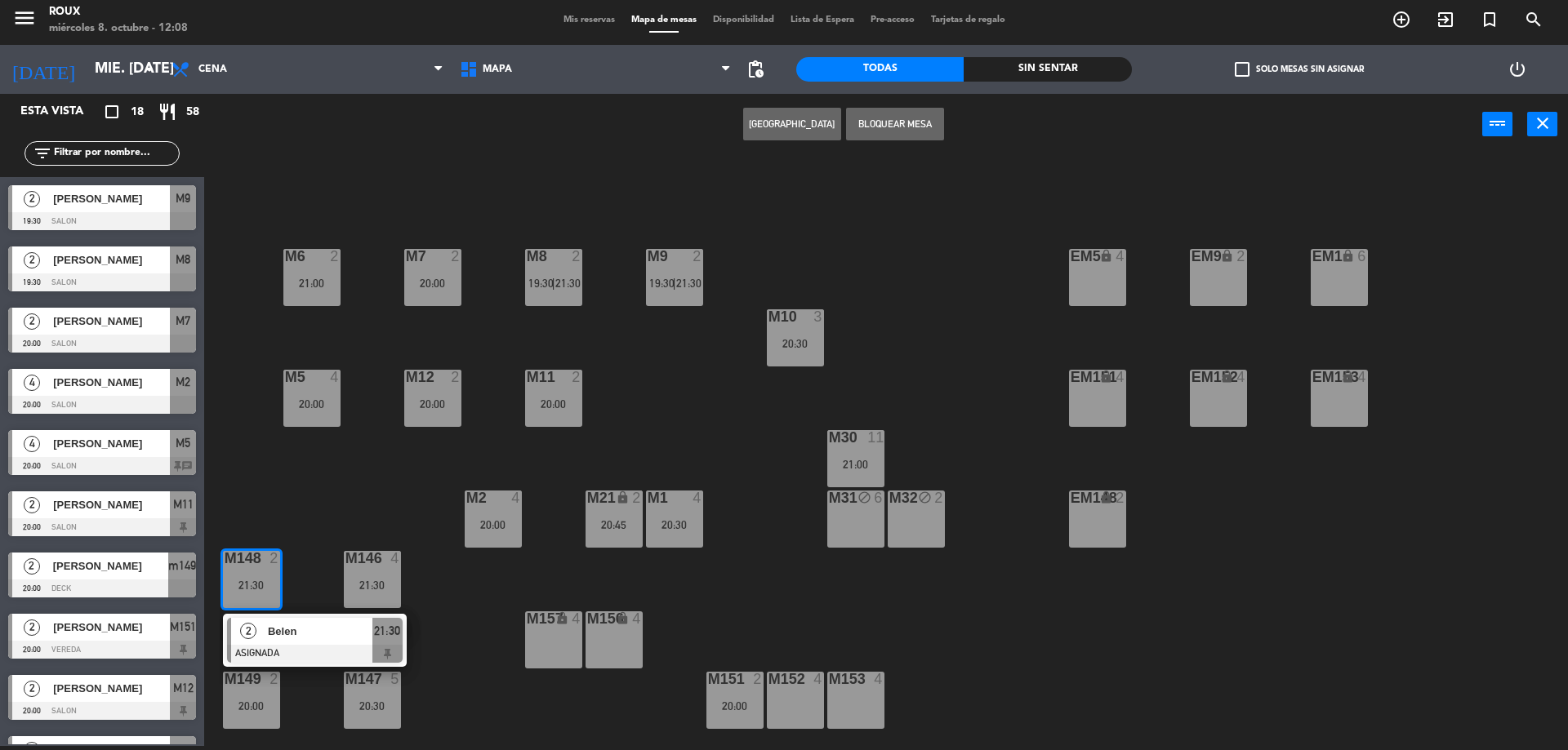
click at [295, 542] on div "M6 2 21:00 M7 2 20:00 M8 2 19:30 | 21:30 M9 2 19:30 | 21:30 EM9 lock 2 EM5 lock…" at bounding box center [894, 455] width 1349 height 591
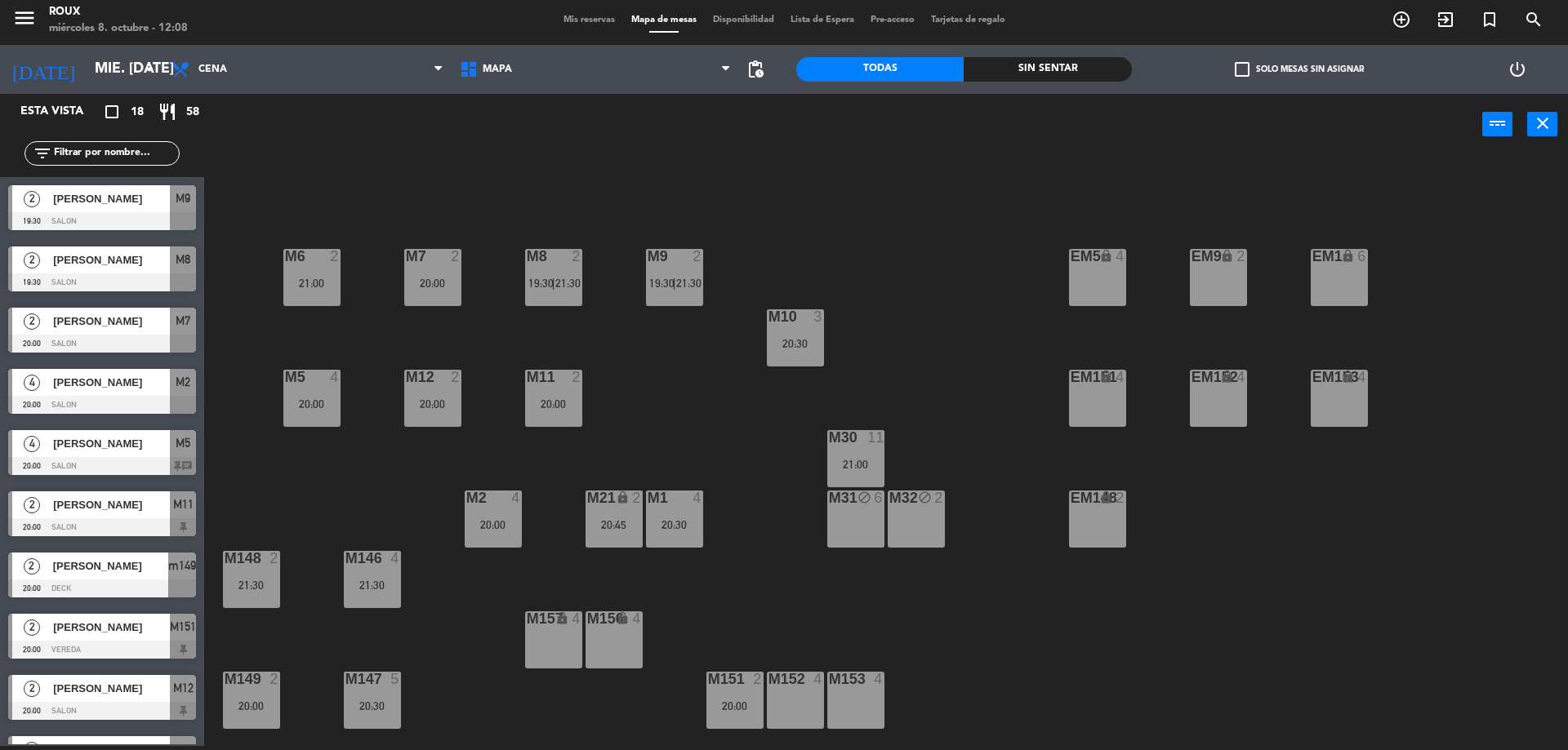
click at [362, 584] on div "21:30" at bounding box center [372, 585] width 57 height 11
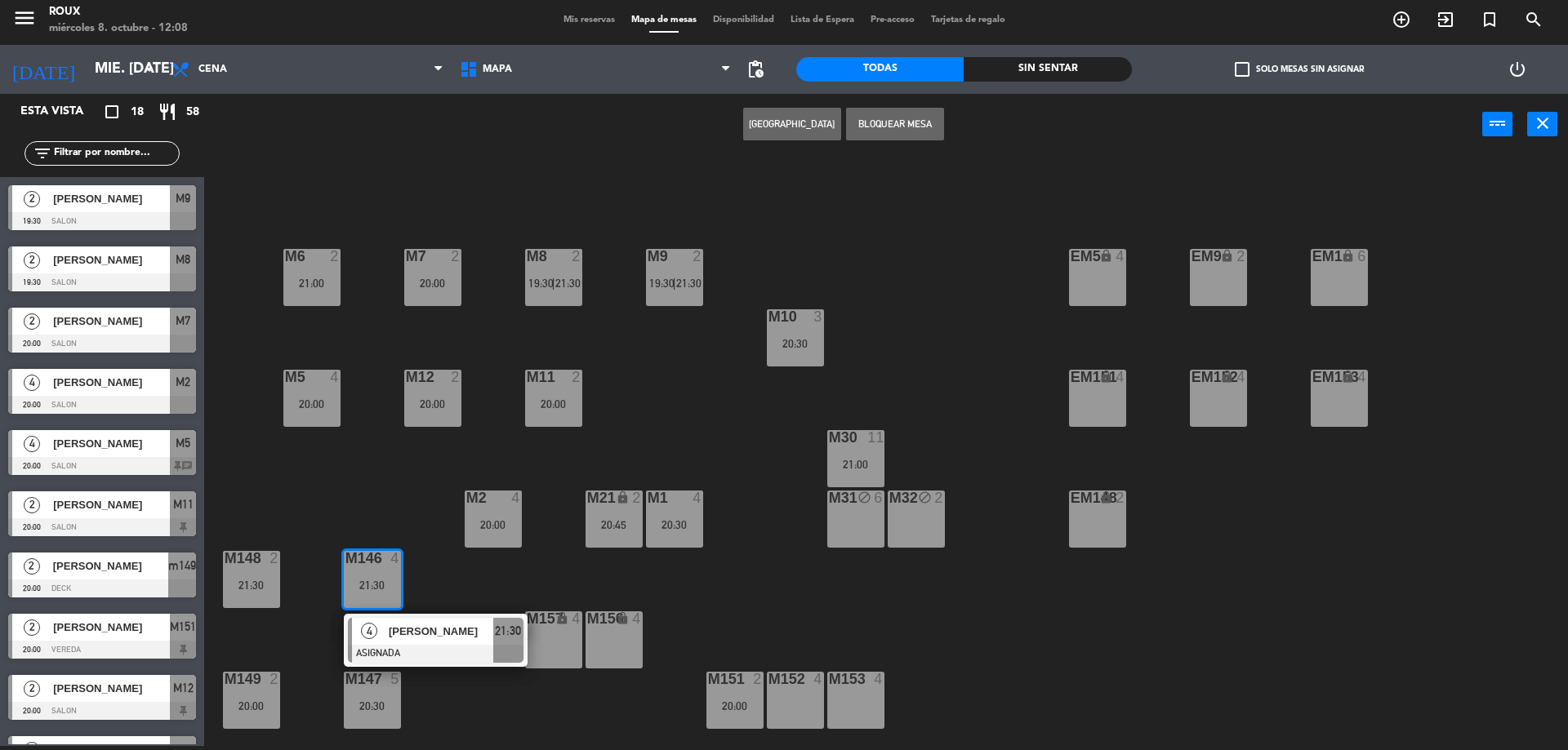
click at [272, 579] on div "M148 2 21:30" at bounding box center [251, 579] width 57 height 57
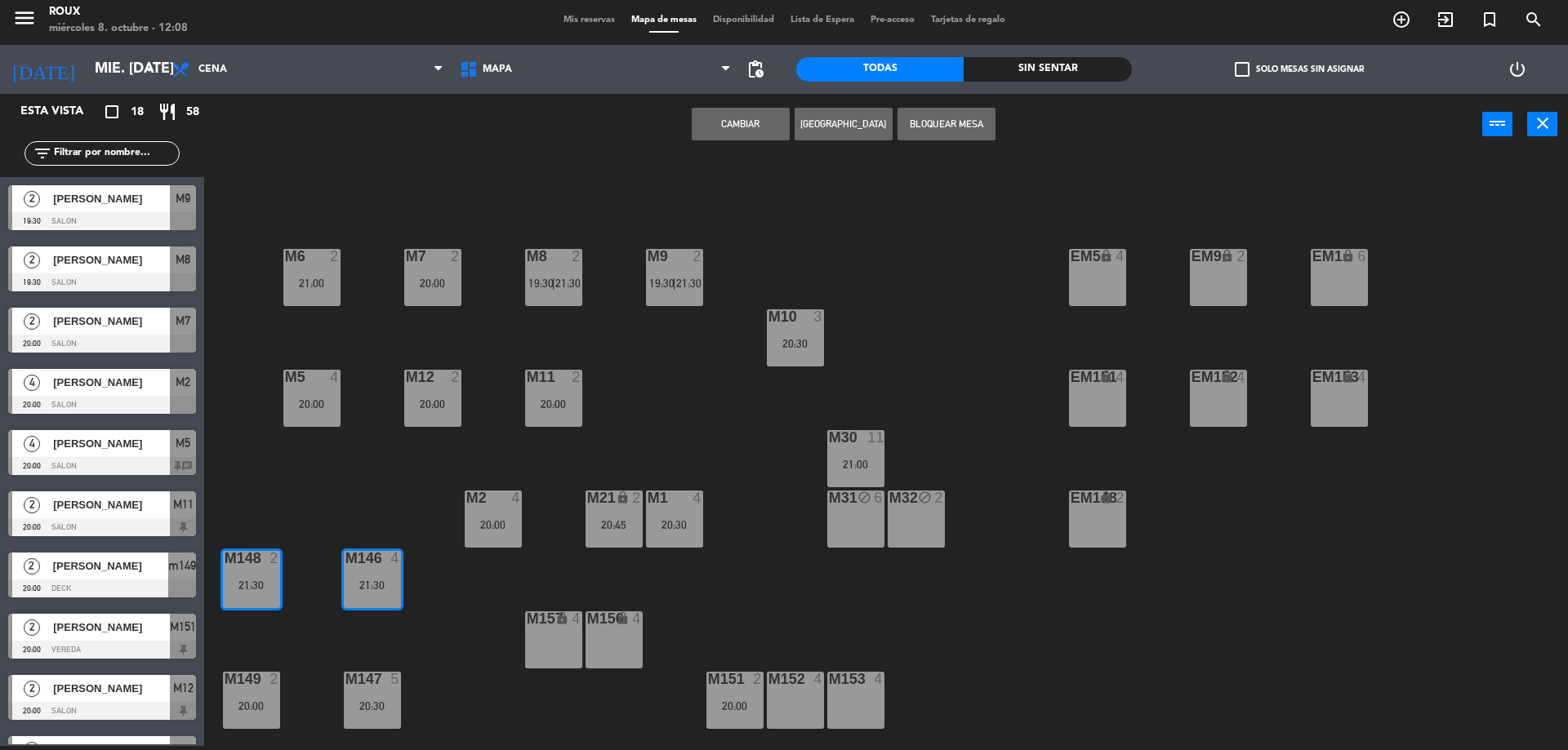
click at [743, 138] on button "Cambiar" at bounding box center [740, 124] width 98 height 33
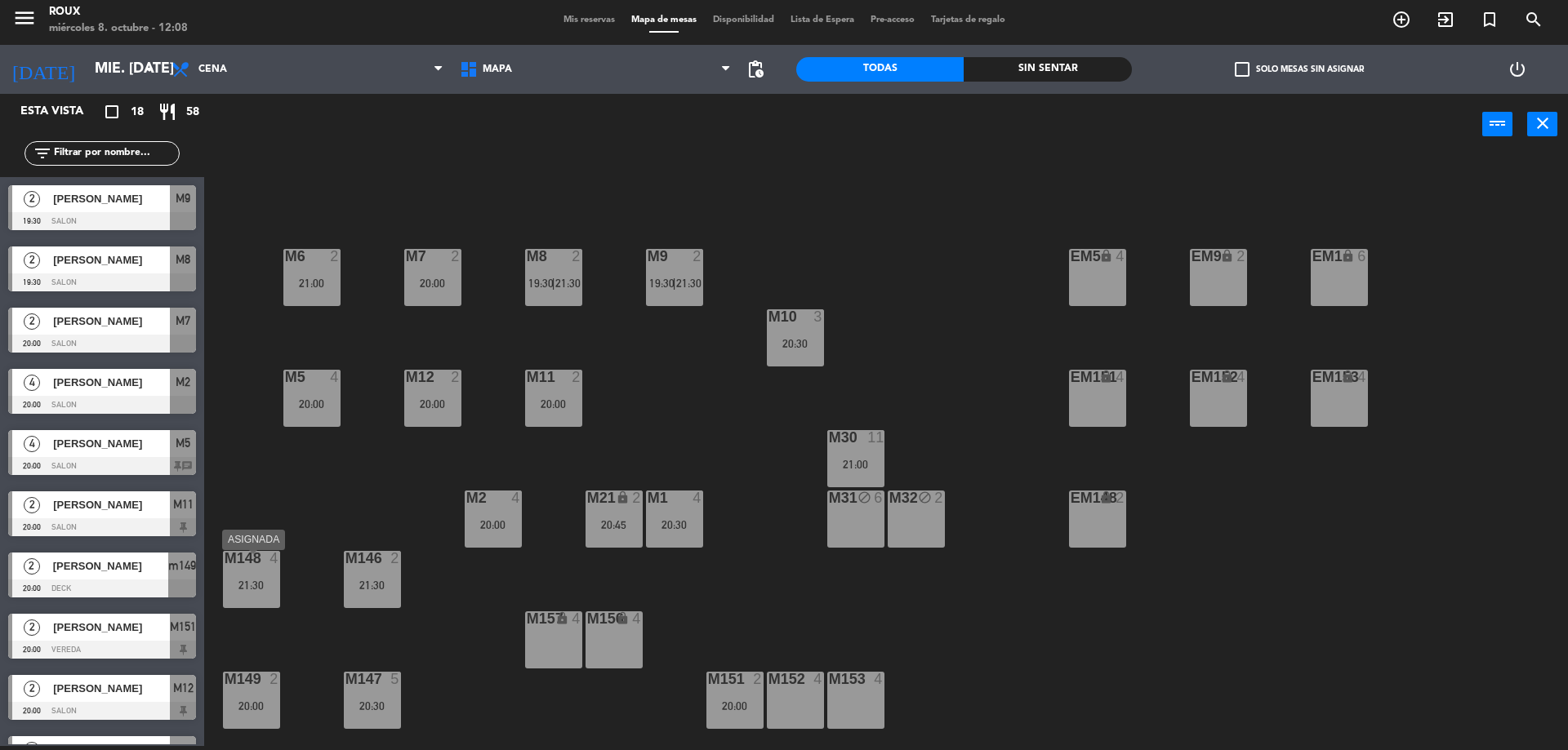
click at [246, 588] on div "21:30" at bounding box center [251, 585] width 57 height 11
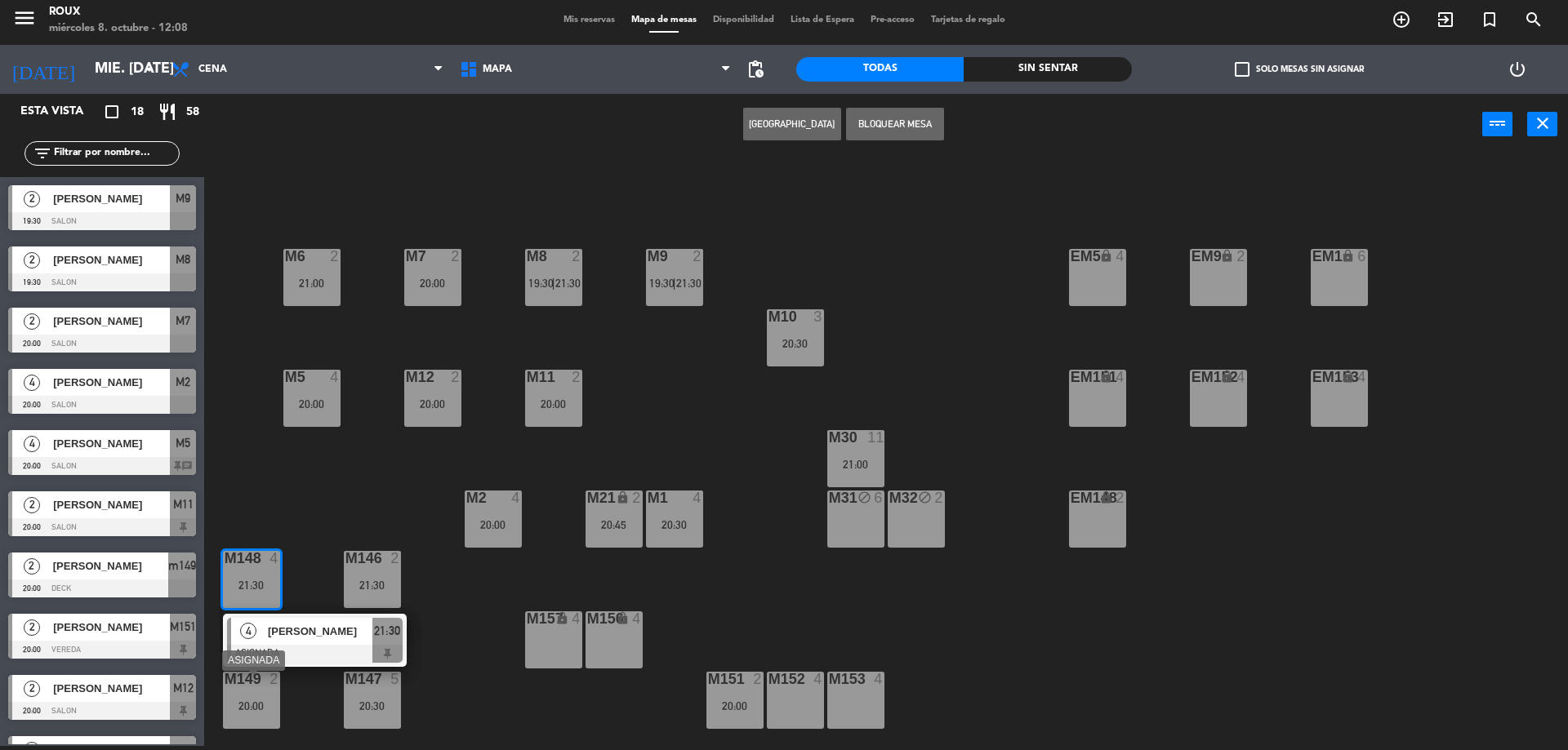
click at [238, 723] on div "m149 2 20:00" at bounding box center [251, 700] width 57 height 57
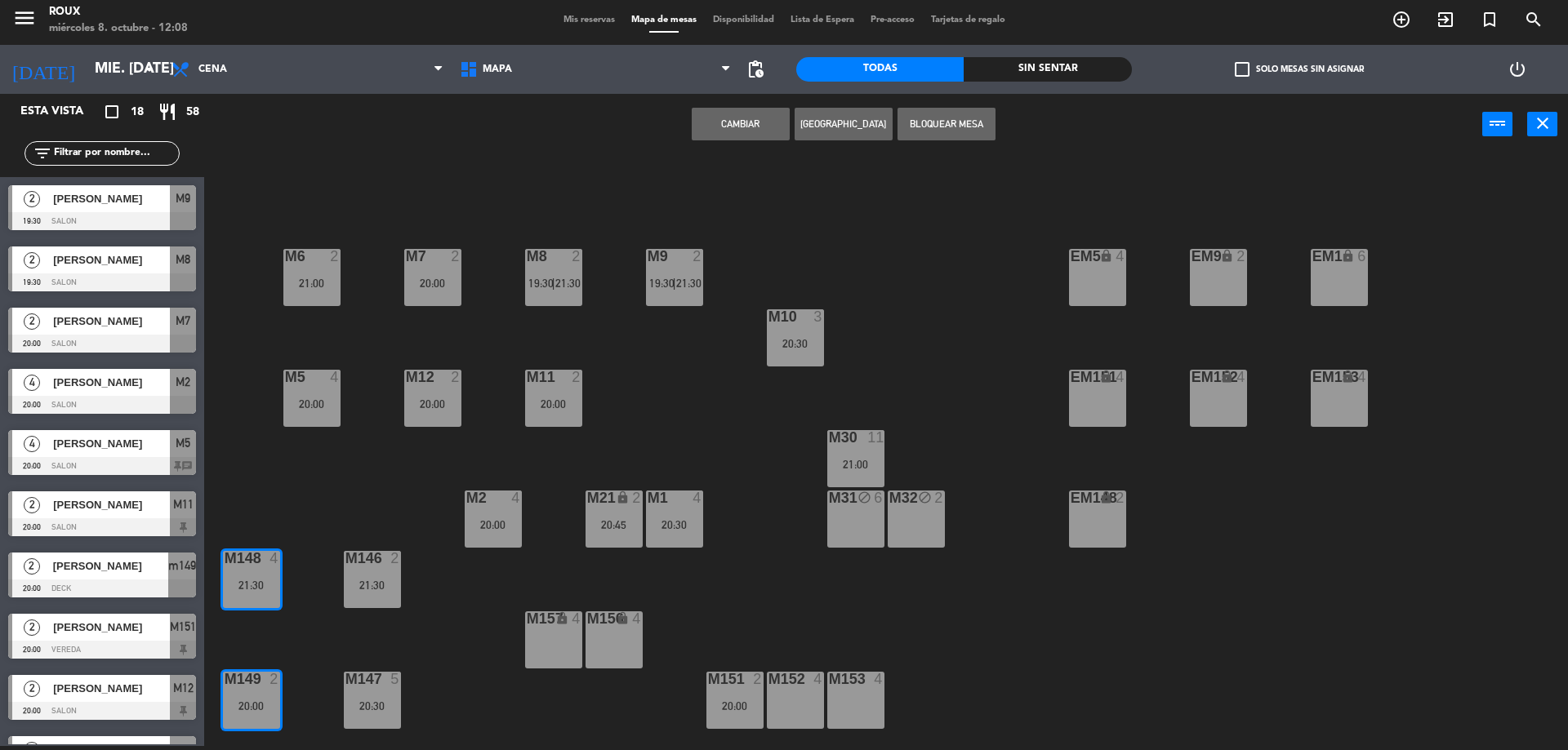
click at [723, 139] on button "Cambiar" at bounding box center [740, 124] width 98 height 33
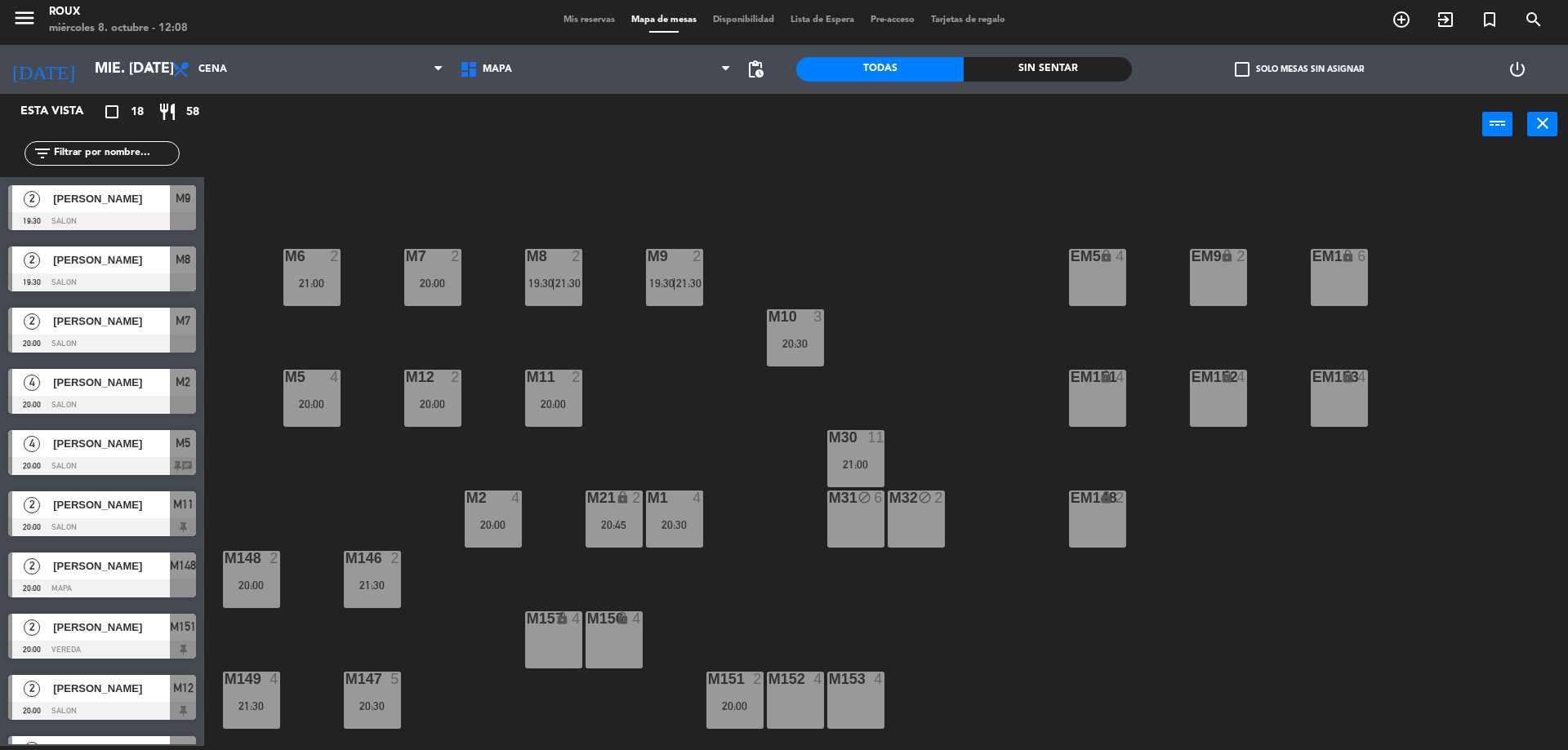
click at [371, 707] on div "20:30" at bounding box center [372, 706] width 57 height 11
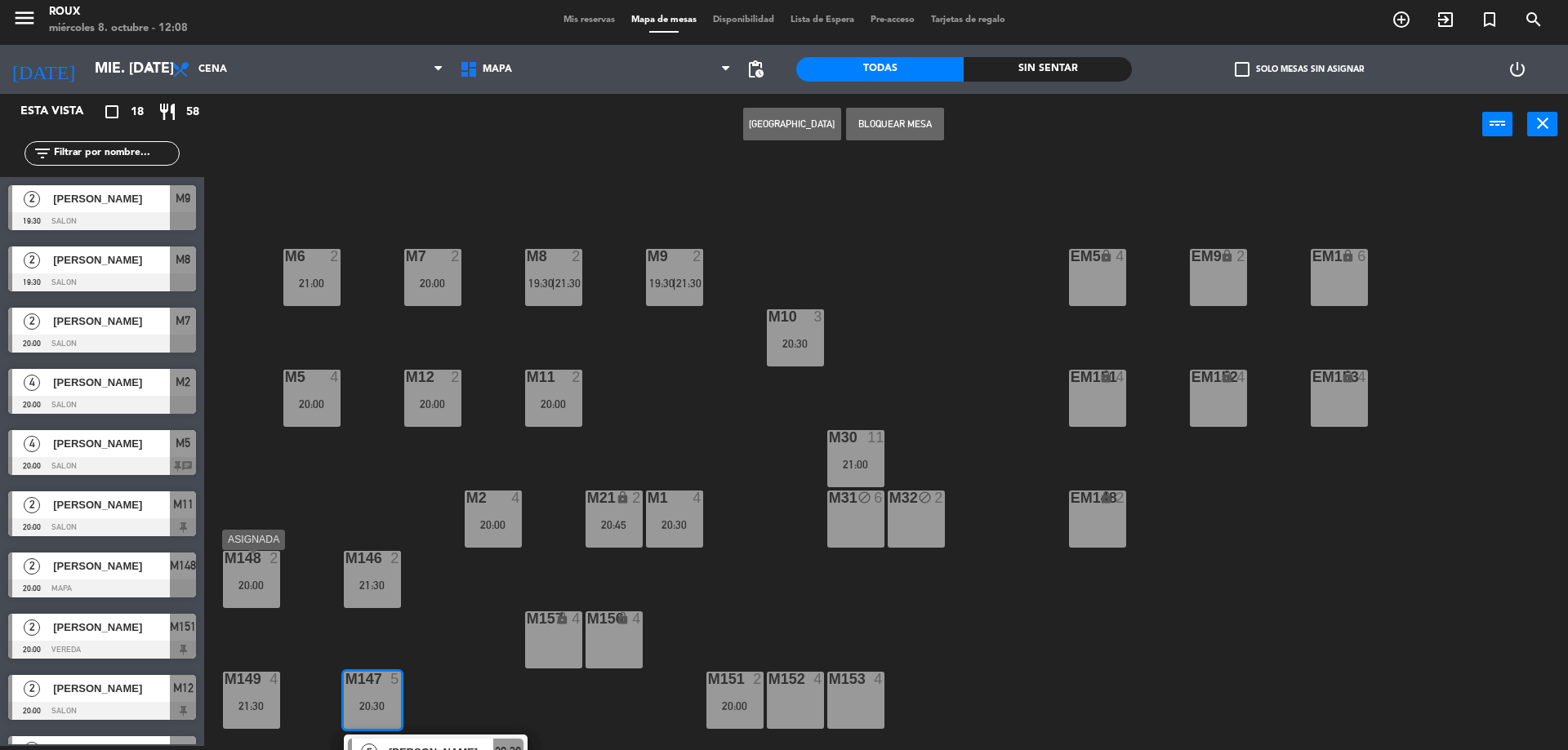
click at [256, 567] on div "M148 2" at bounding box center [251, 559] width 57 height 17
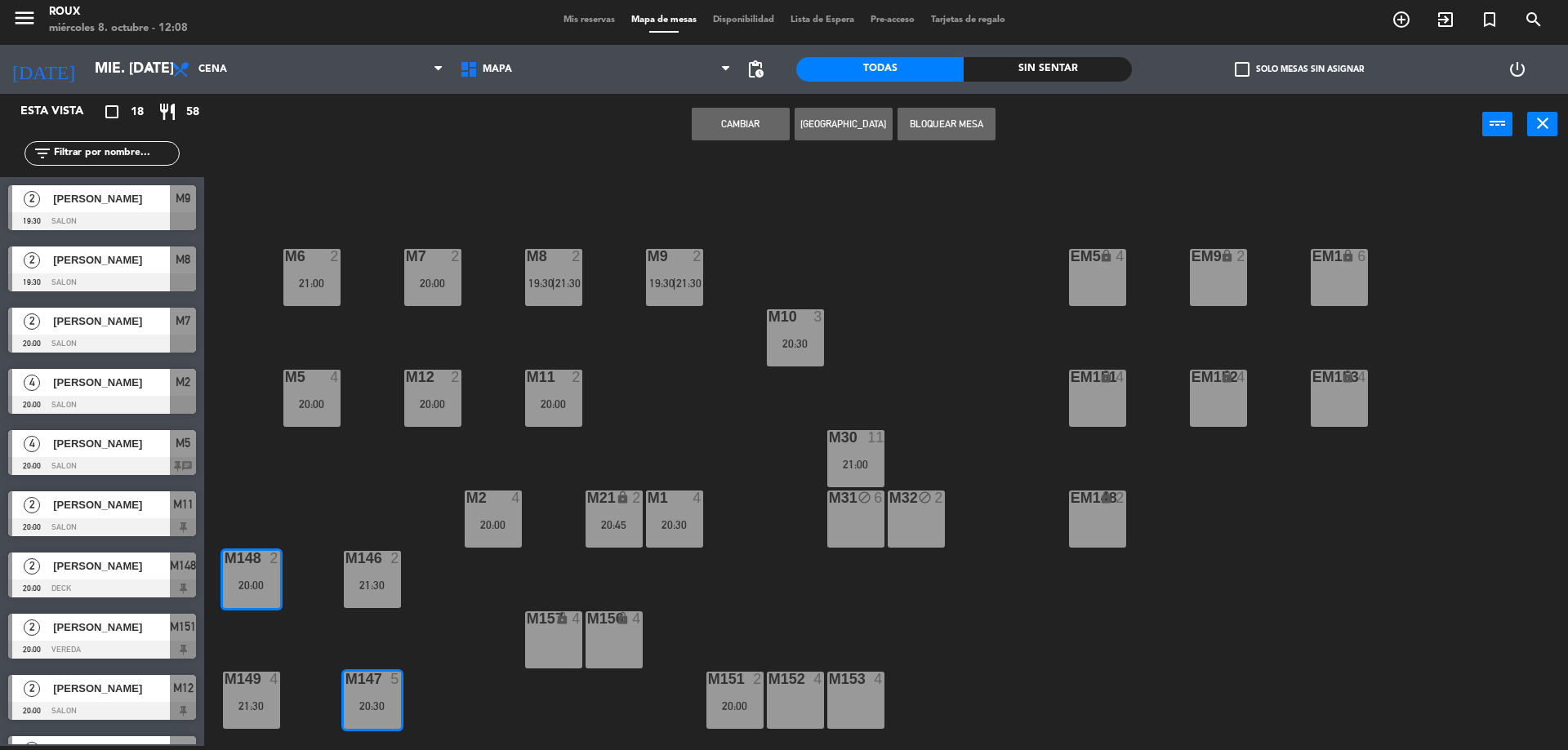
click at [763, 122] on button "Cambiar" at bounding box center [740, 124] width 98 height 33
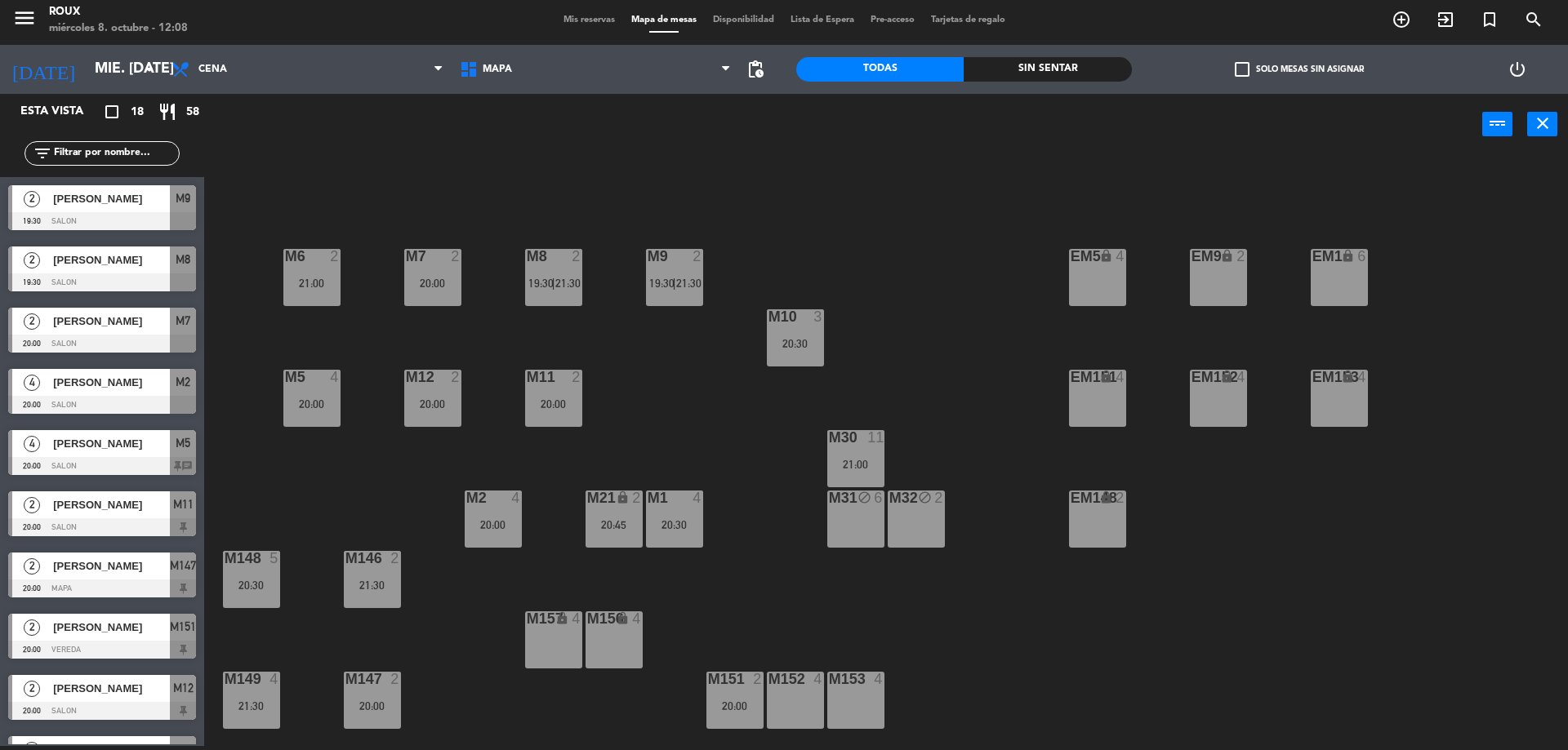
click at [260, 711] on div "21:30" at bounding box center [251, 706] width 57 height 11
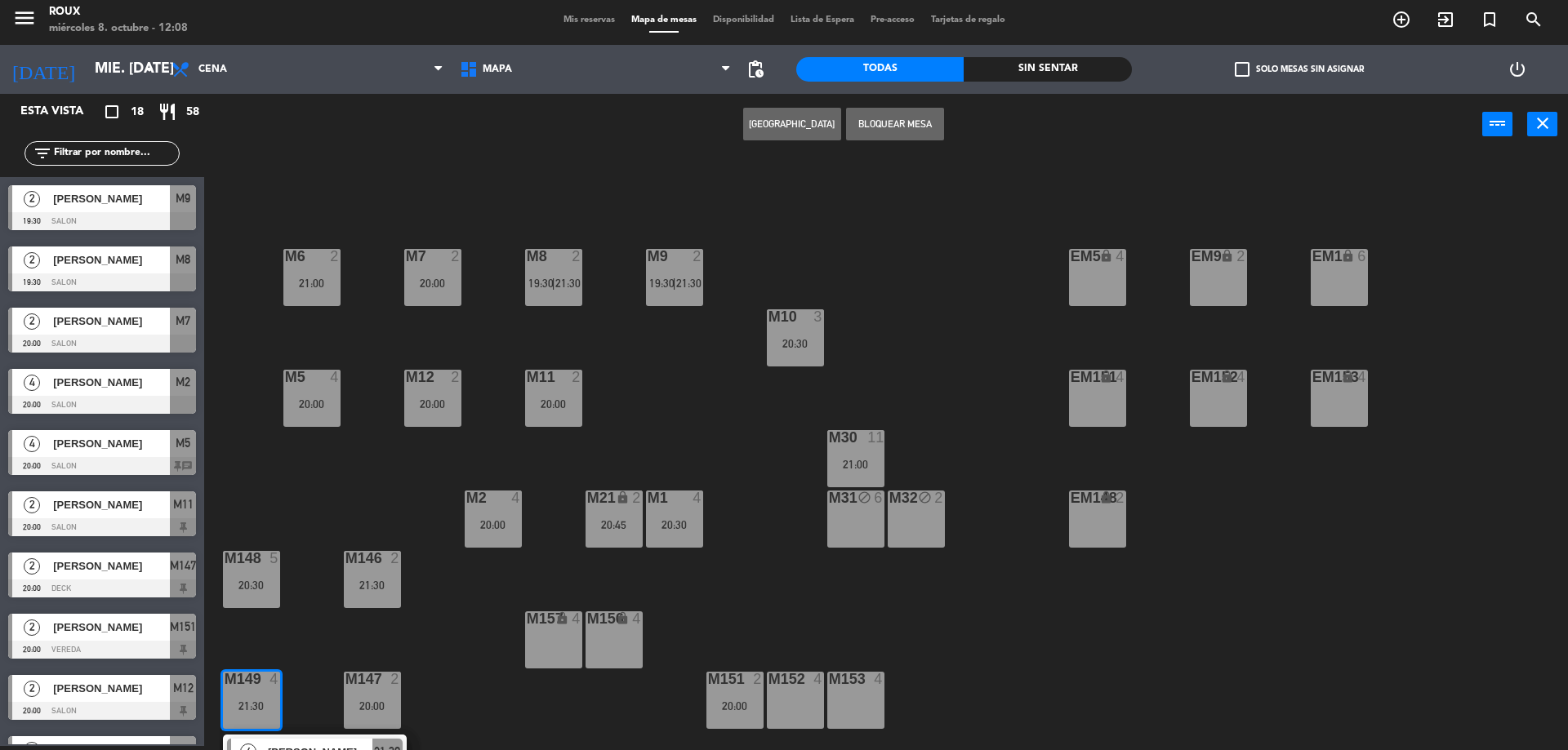
click at [302, 737] on div "M6 2 21:00 M7 2 20:00 M8 2 19:30 | 21:30 M9 2 19:30 | 21:30 EM9 lock 2 EM5 lock…" at bounding box center [894, 455] width 1349 height 591
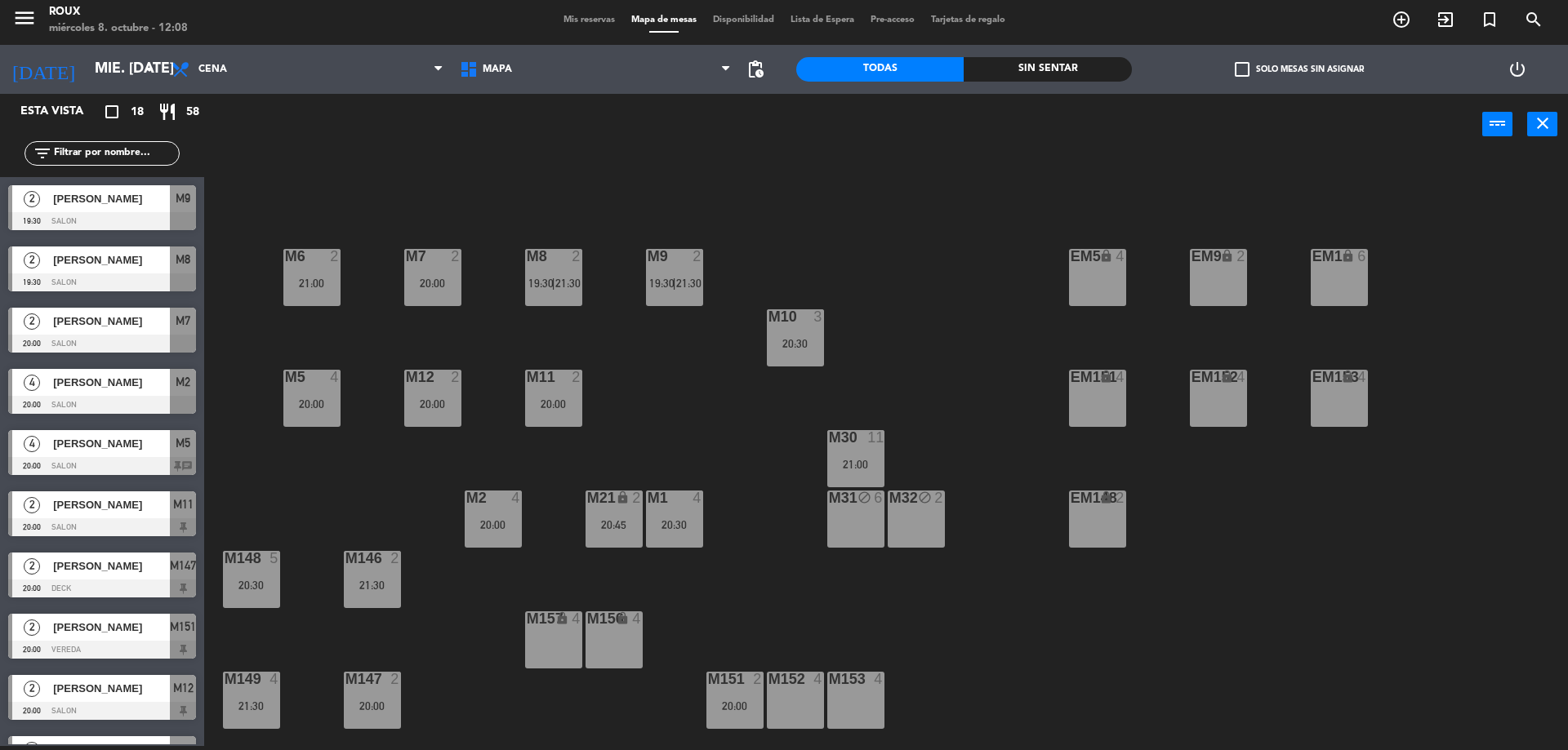
click at [254, 696] on div "m149 4 21:30" at bounding box center [251, 700] width 57 height 57
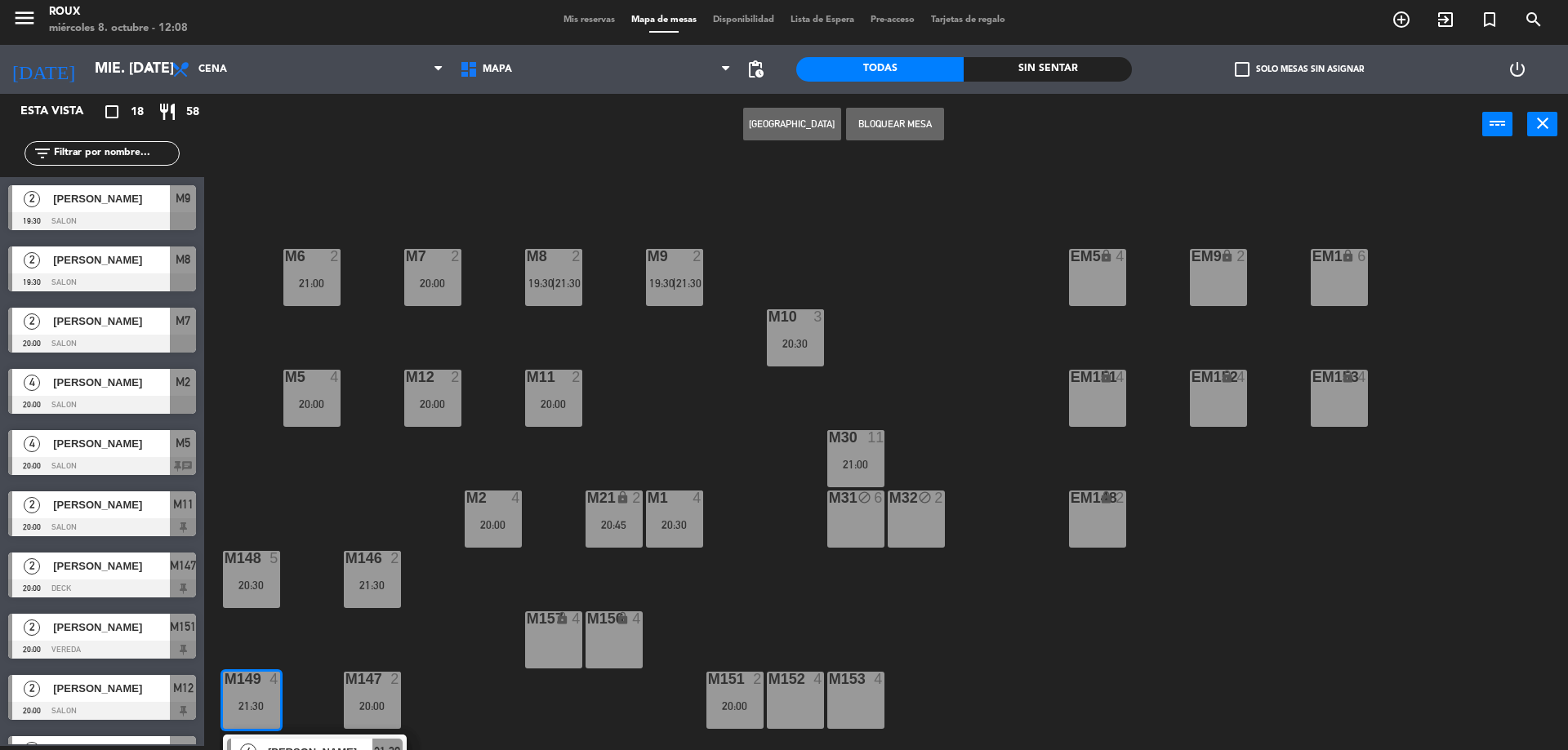
scroll to position [37, 0]
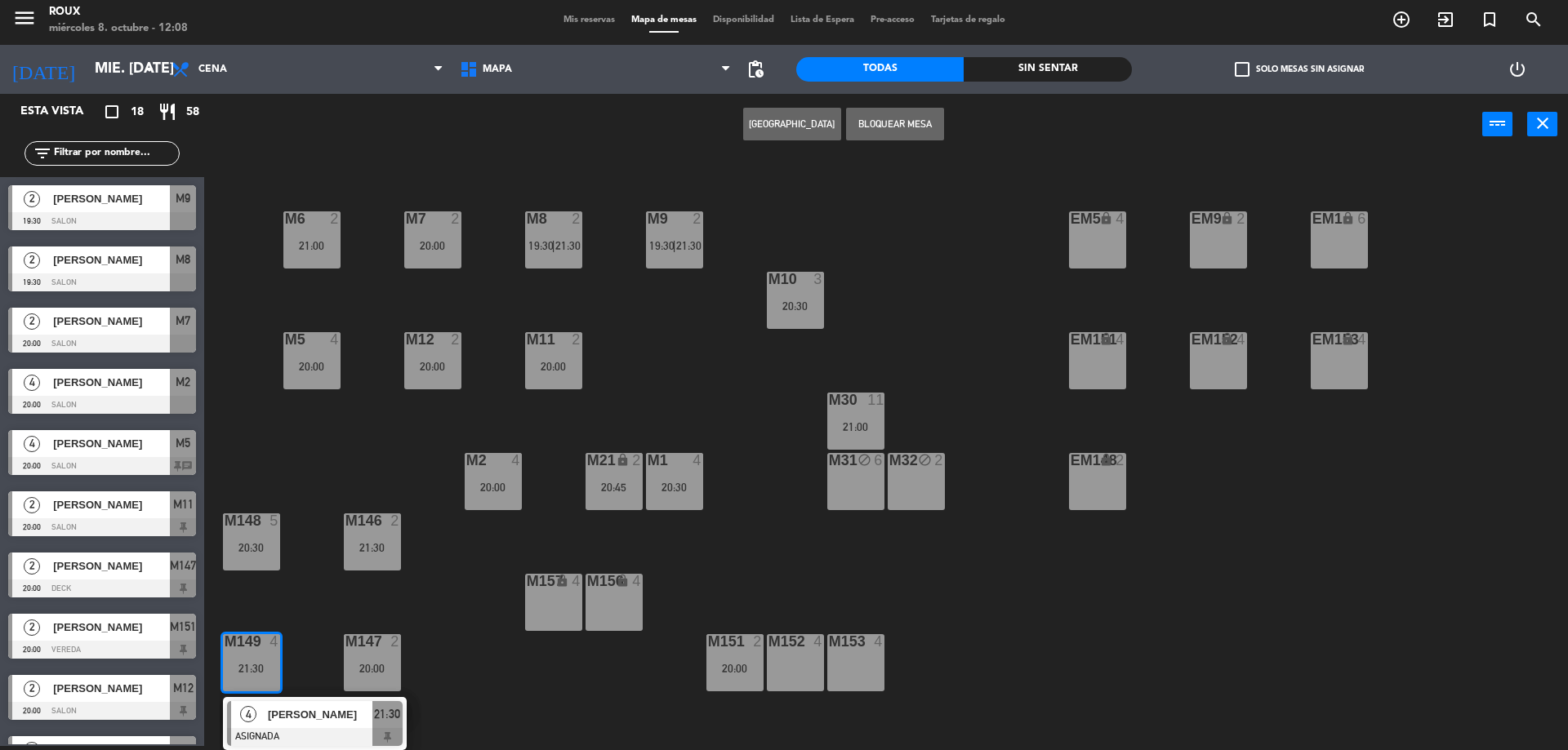
click at [268, 723] on span "[PERSON_NAME]" at bounding box center [320, 715] width 104 height 17
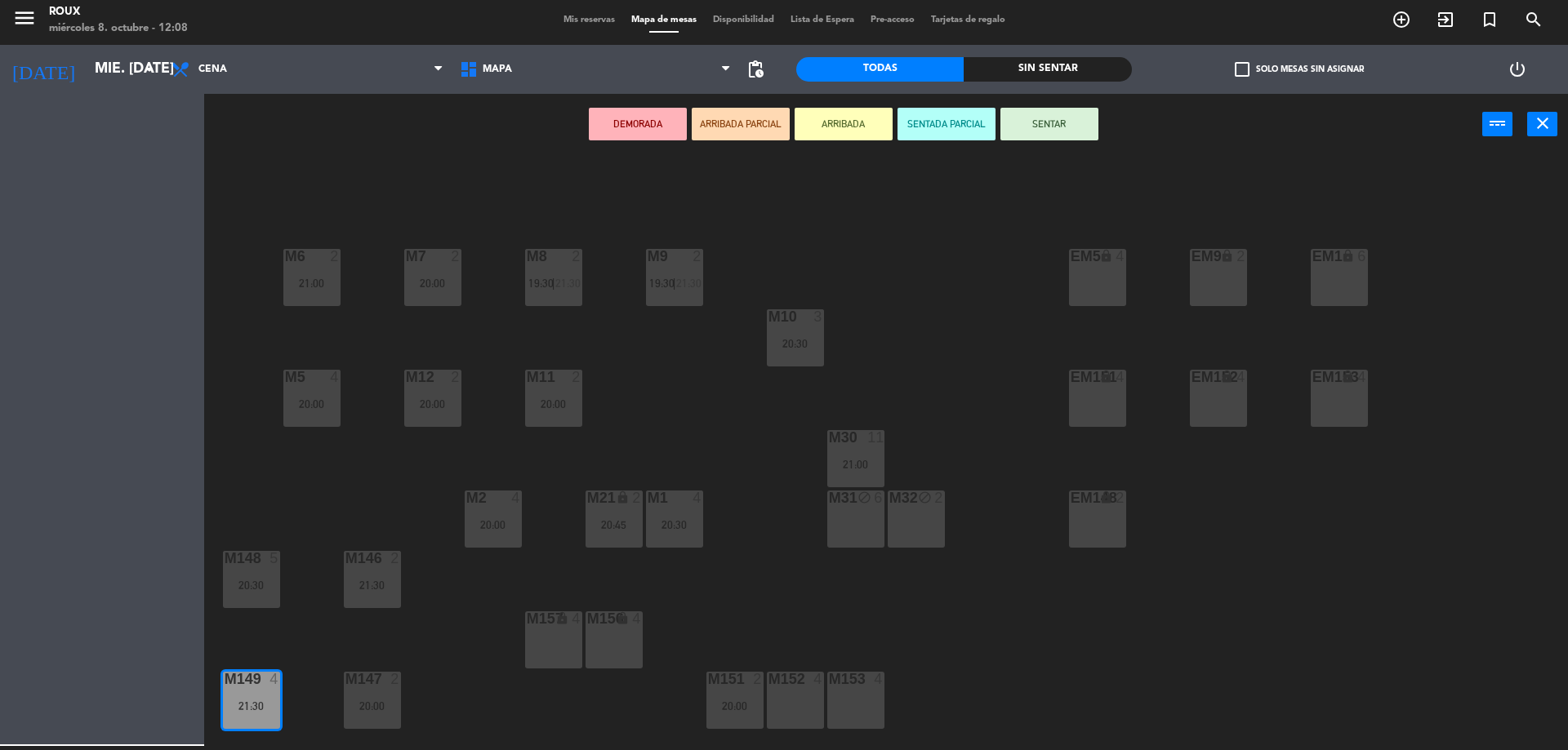
scroll to position [0, 0]
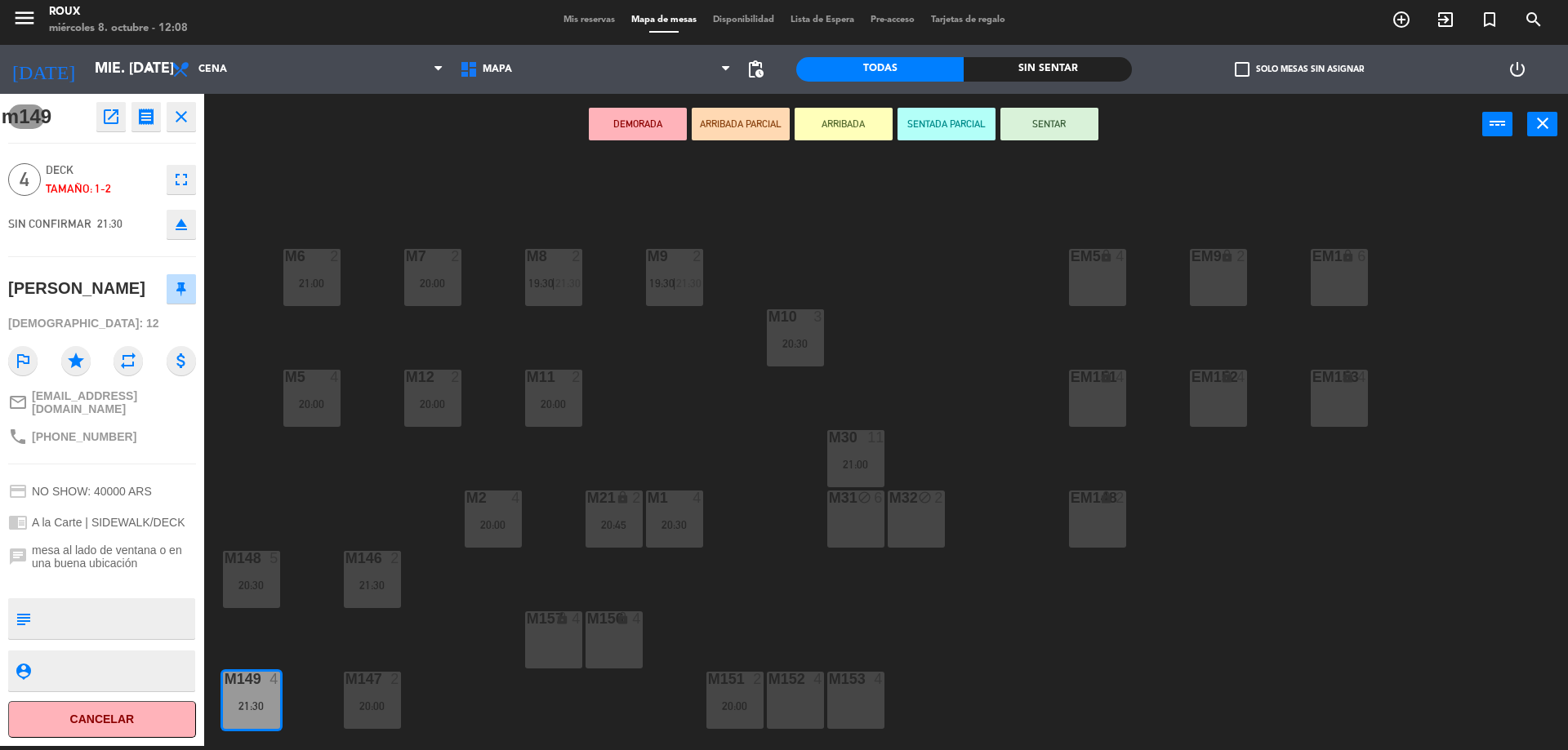
click at [288, 480] on div "M6 2 21:00 M7 2 20:00 M8 2 19:30 | 21:30 M9 2 19:30 | 21:30 EM9 lock 2 EM5 lock…" at bounding box center [894, 455] width 1349 height 591
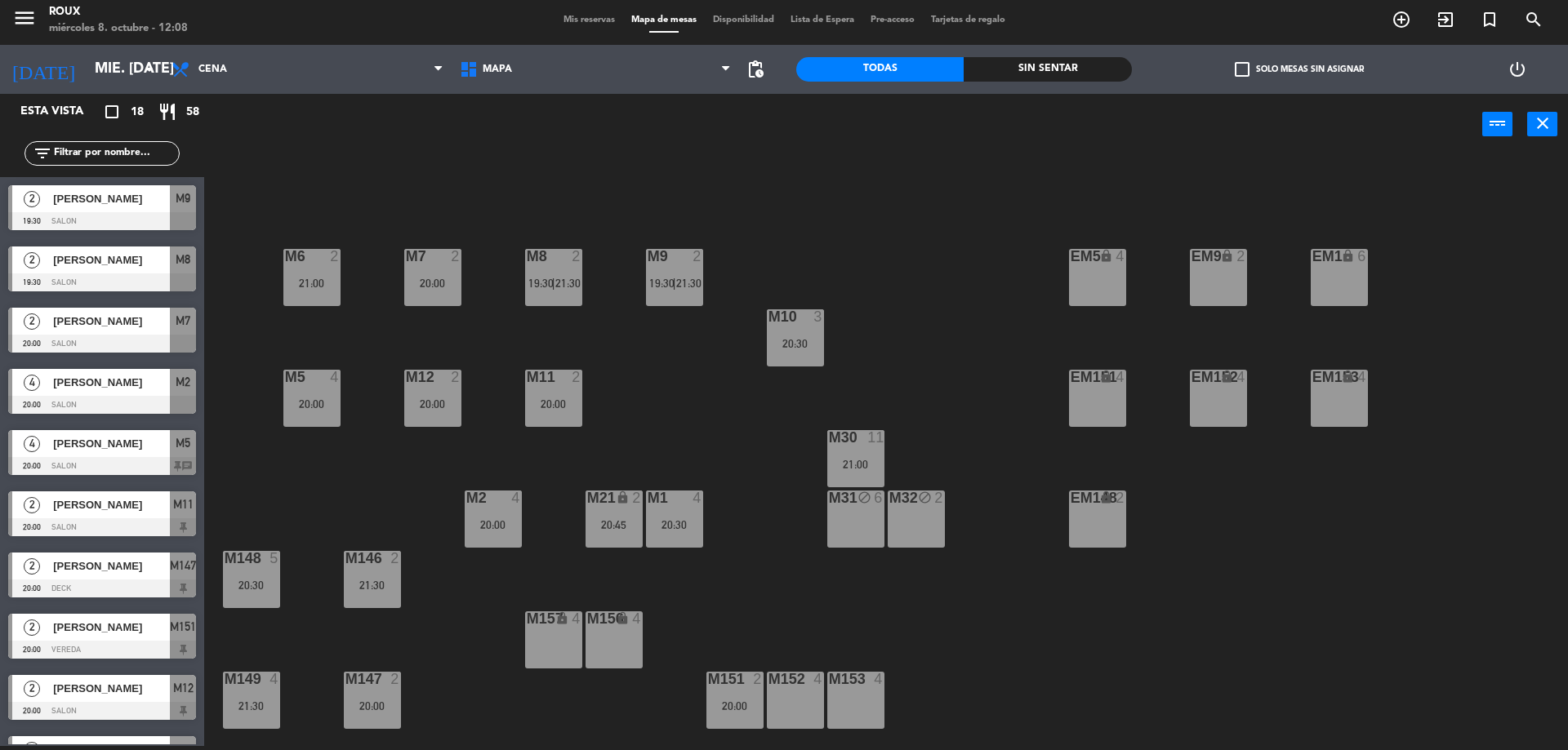
scroll to position [270, 0]
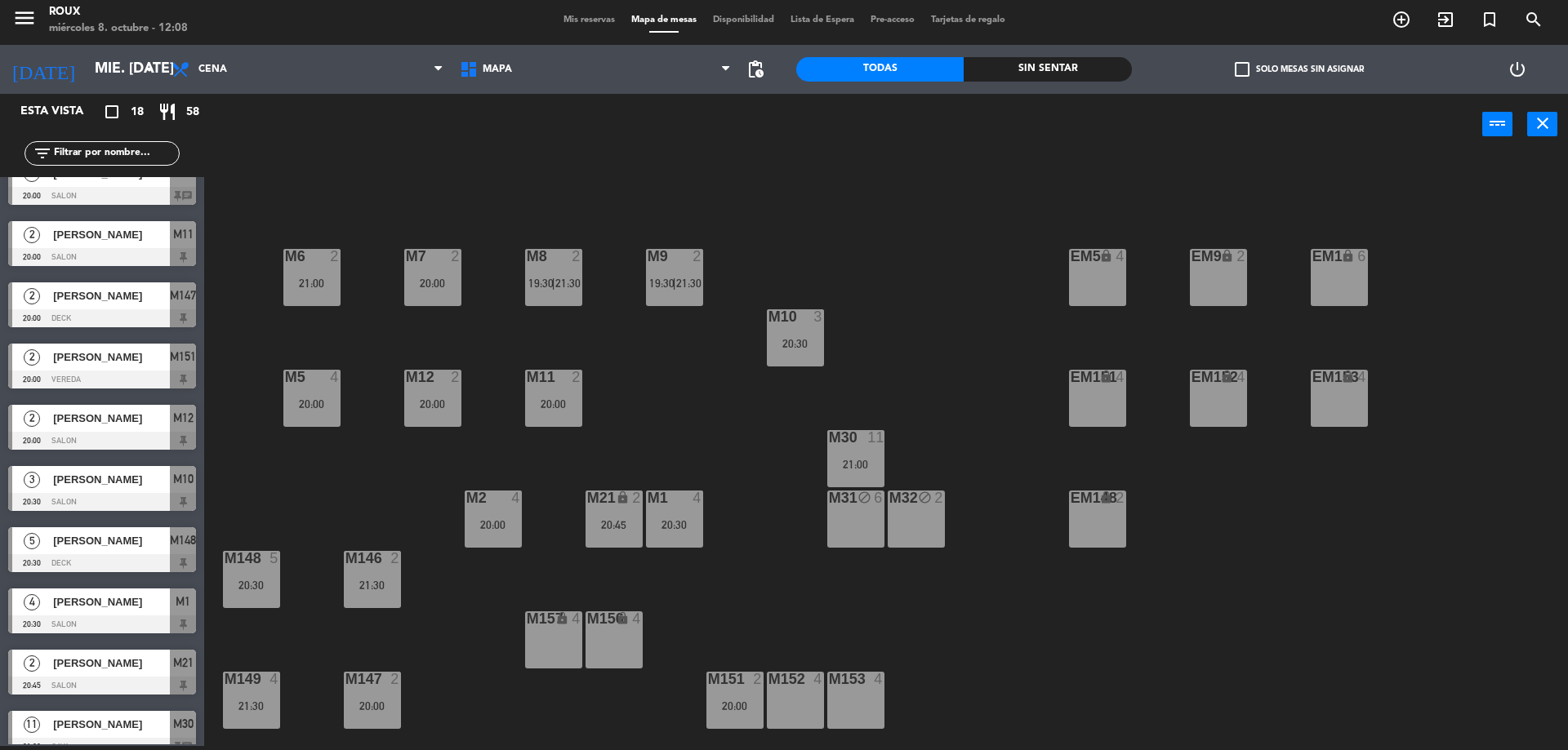
click at [240, 576] on div "M148 5 20:30" at bounding box center [251, 579] width 57 height 57
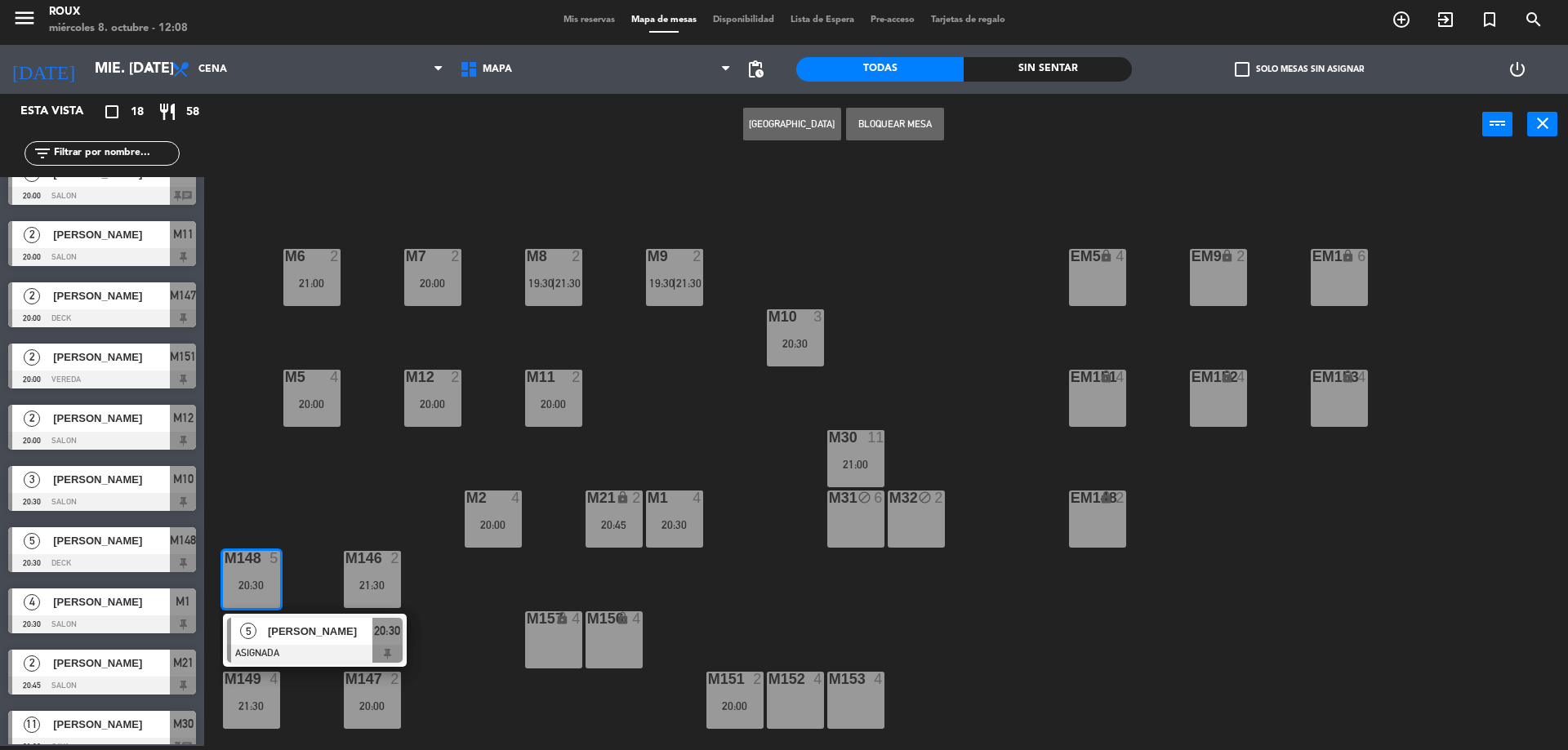
click at [292, 634] on span "[PERSON_NAME]" at bounding box center [320, 632] width 104 height 17
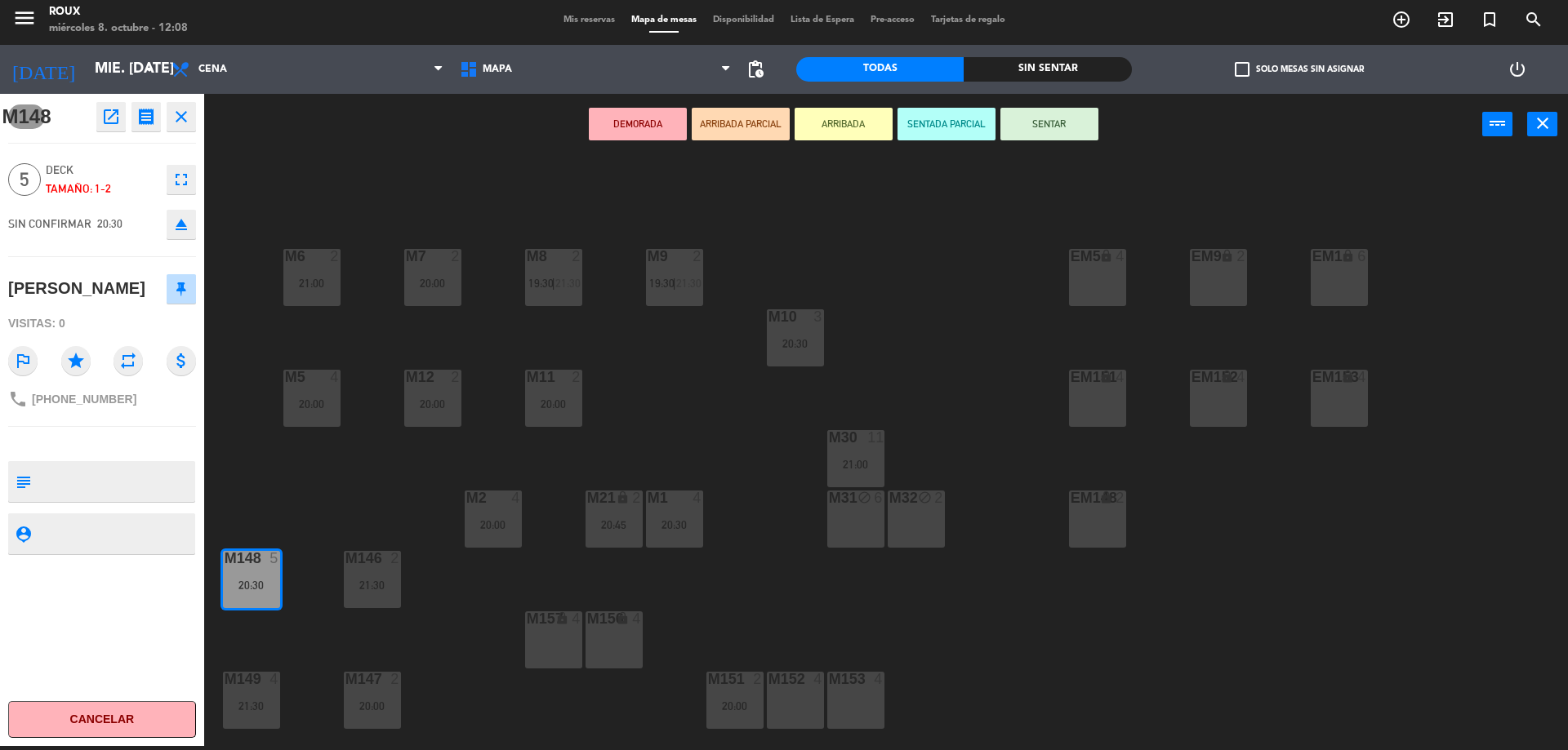
click at [83, 484] on textarea at bounding box center [115, 482] width 156 height 34
type textarea "QUIERE 146"
click at [273, 490] on div "M6 2 21:00 M7 2 20:00 M8 2 19:30 | 21:30 M9 2 19:30 | 21:30 EM9 lock 2 EM5 lock…" at bounding box center [894, 455] width 1349 height 591
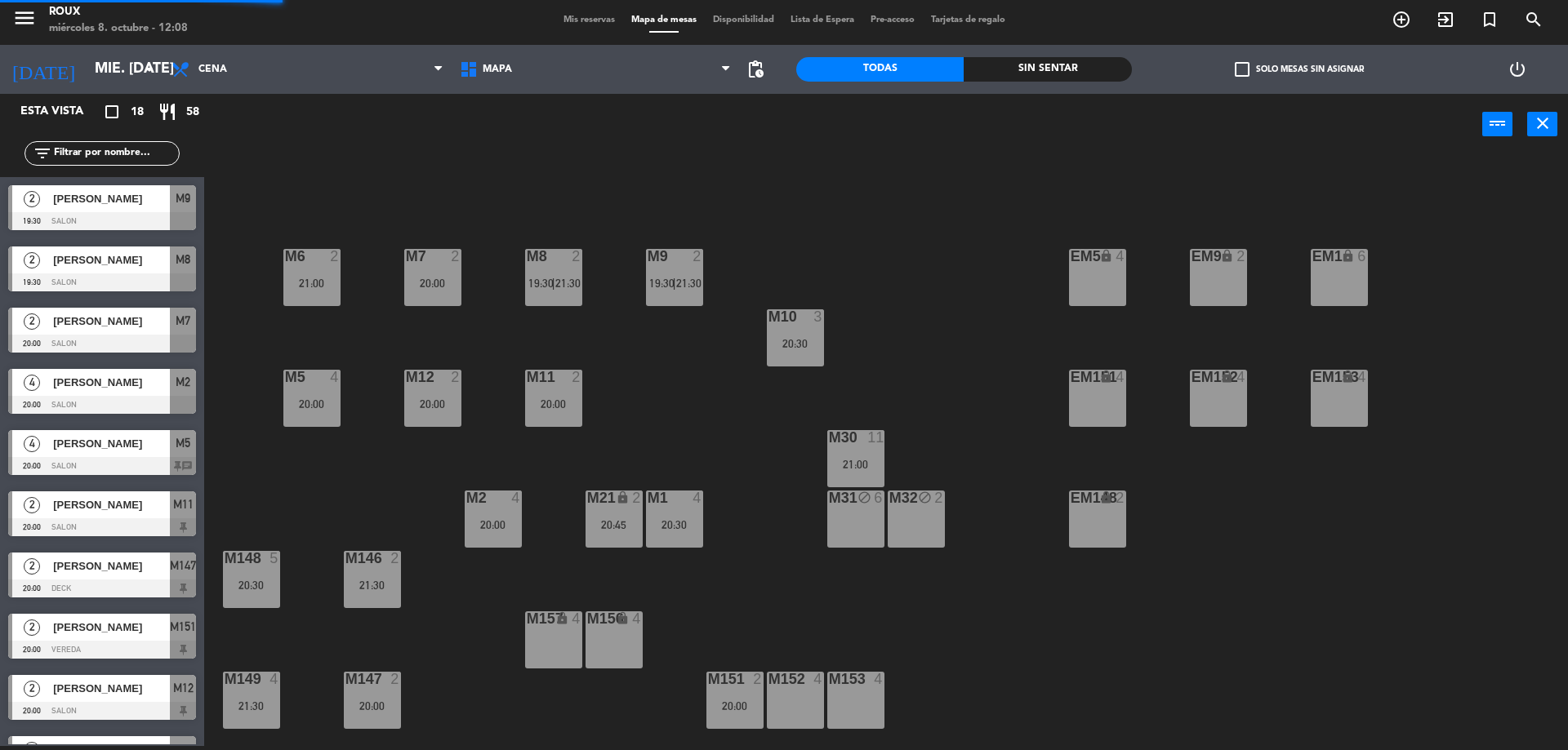
scroll to position [4, 0]
